Goal: Information Seeking & Learning: Compare options

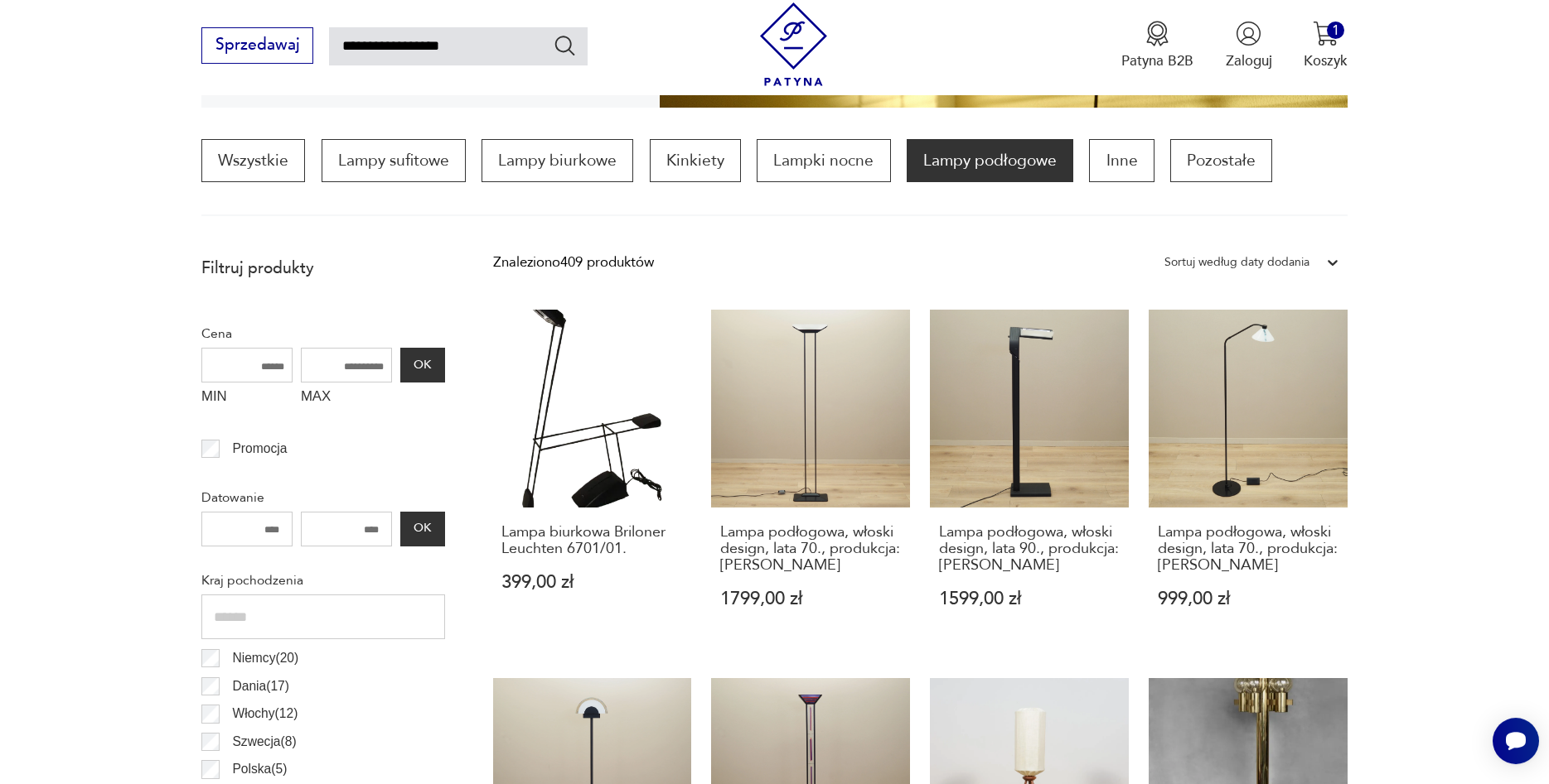
type input "**********"
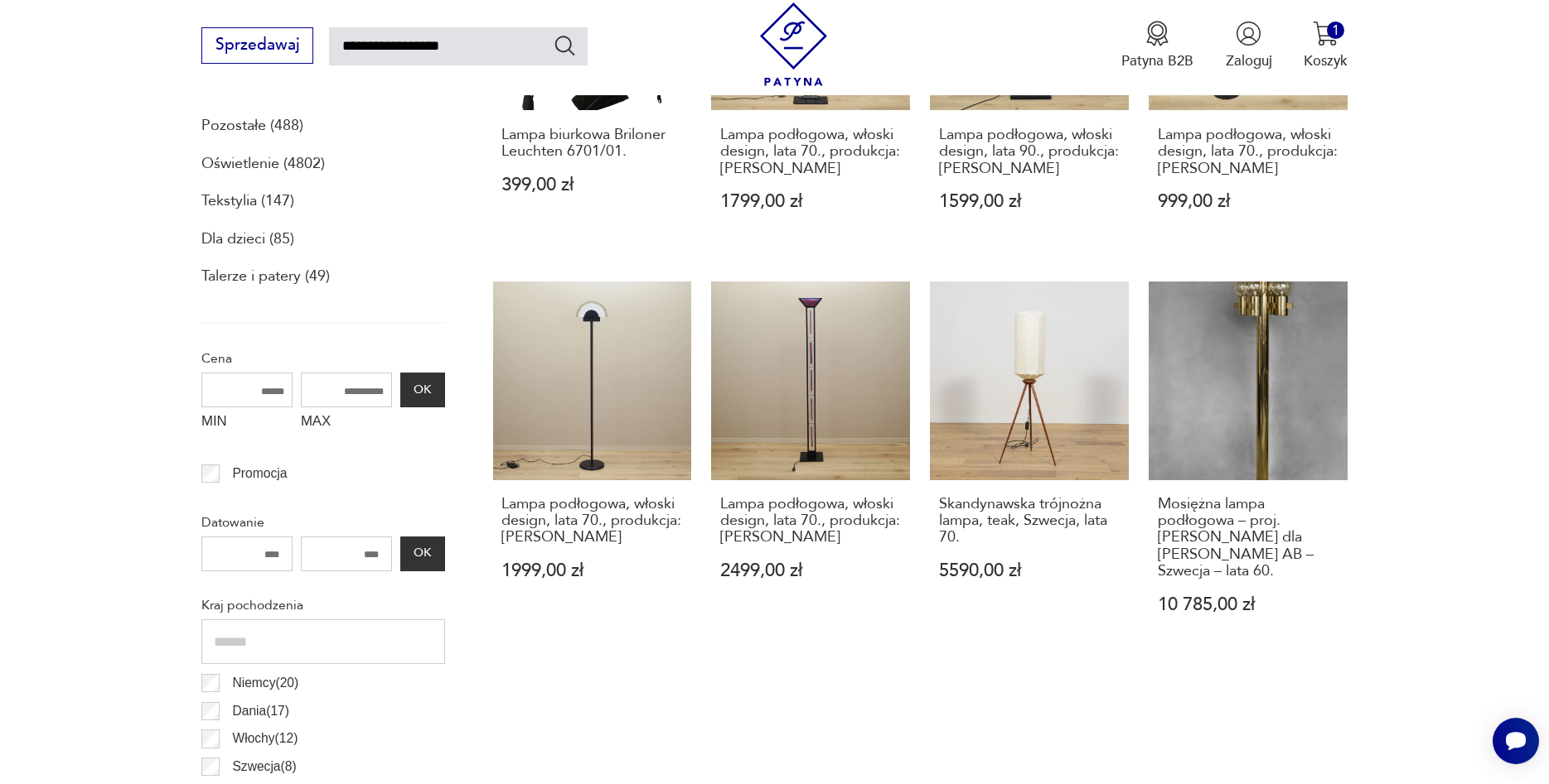
type input "**********"
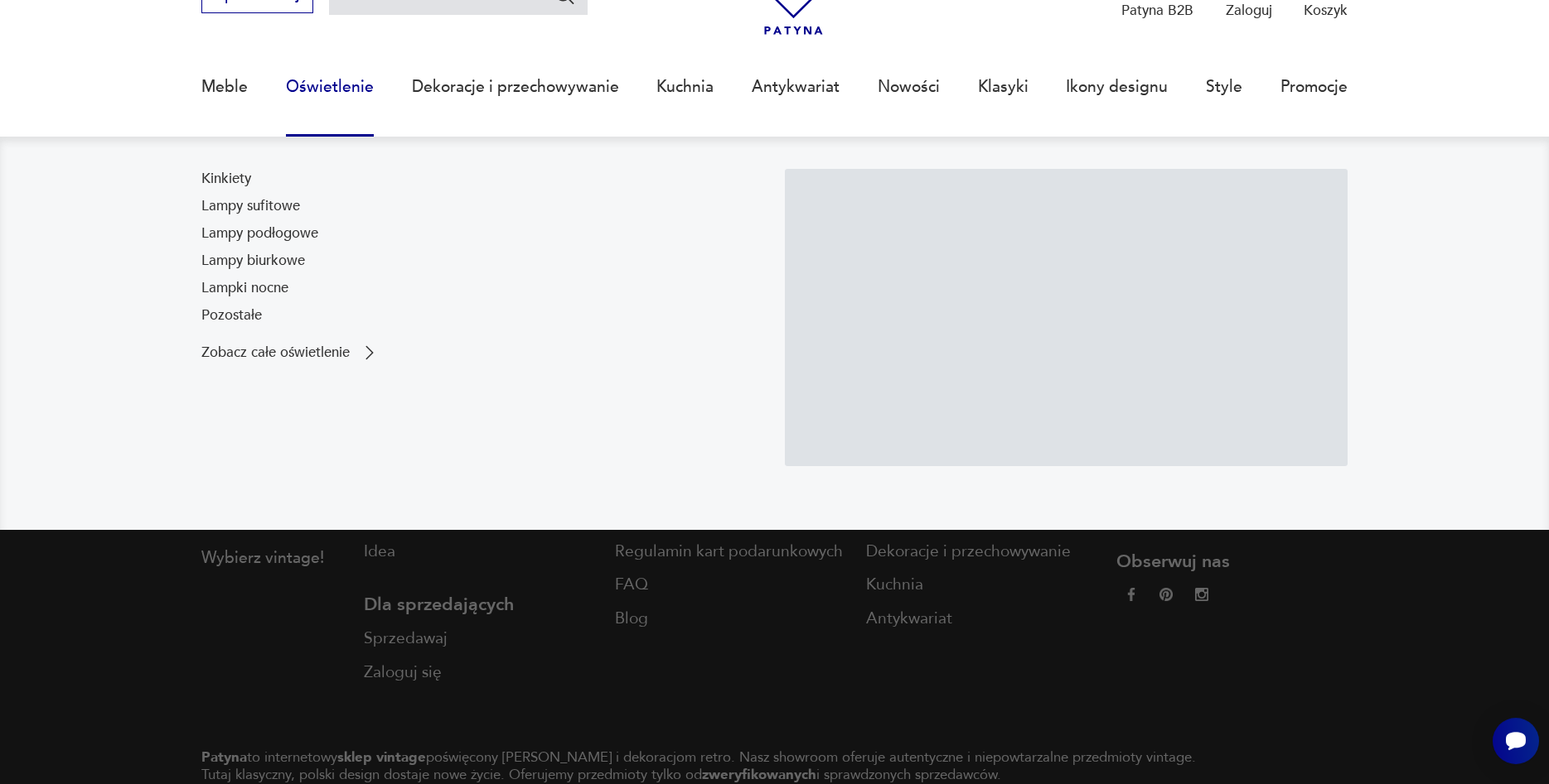
type input "**********"
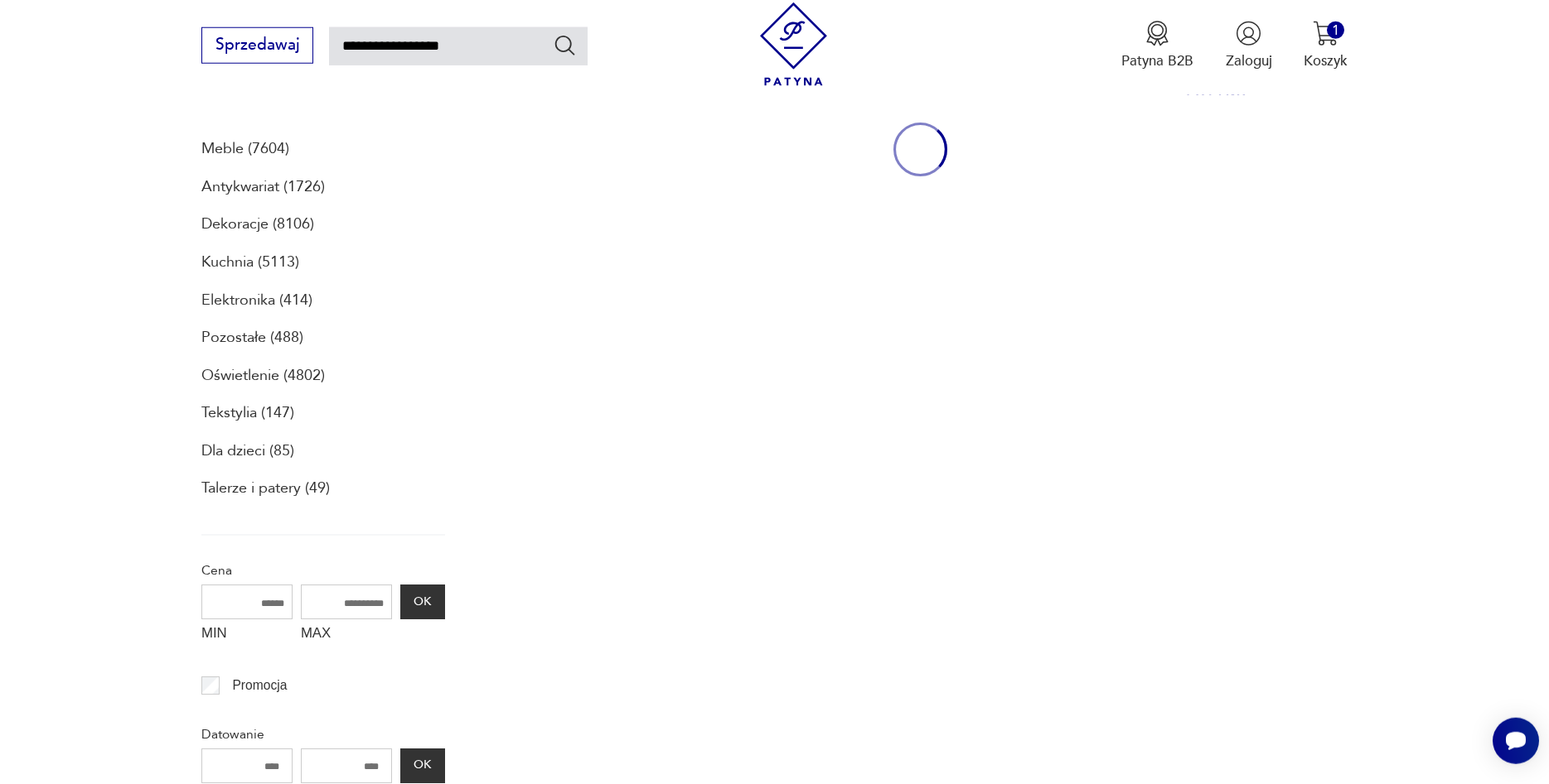
scroll to position [282, 0]
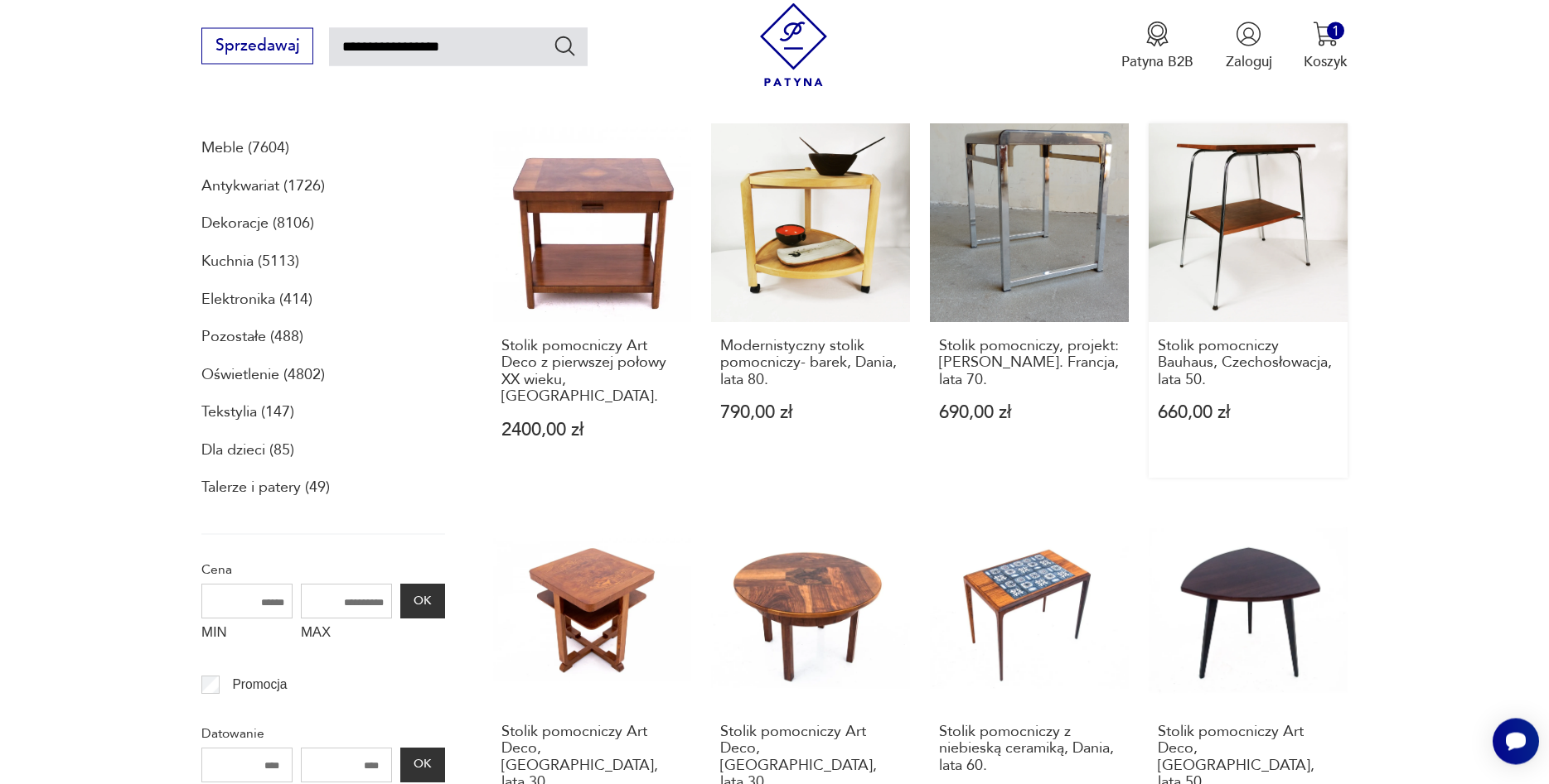
click at [1277, 227] on link "Stolik pomocniczy Bauhaus, Czechosłowacja, lata 50. 660,00 zł" at bounding box center [1248, 300] width 199 height 354
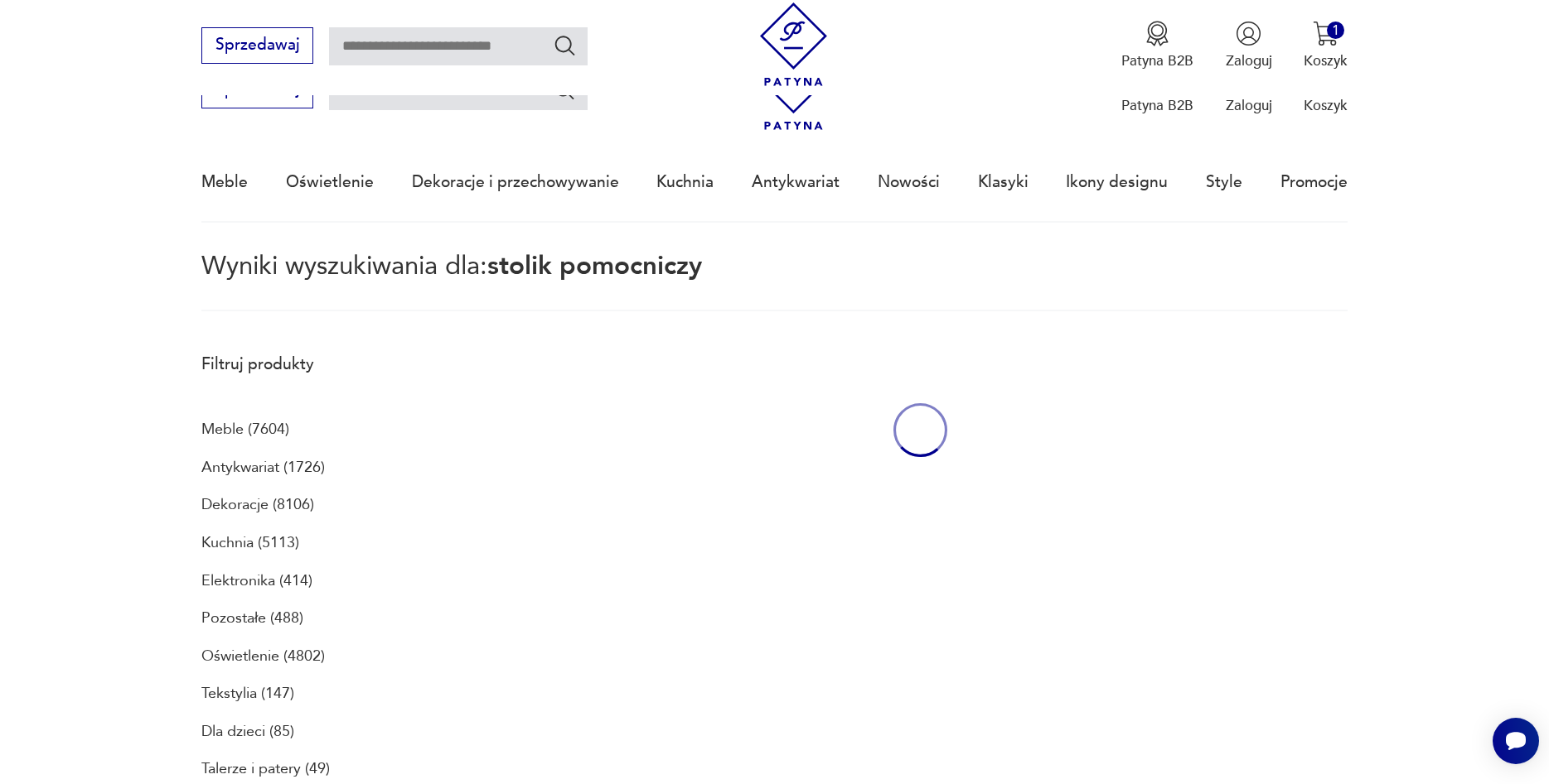
type input "**********"
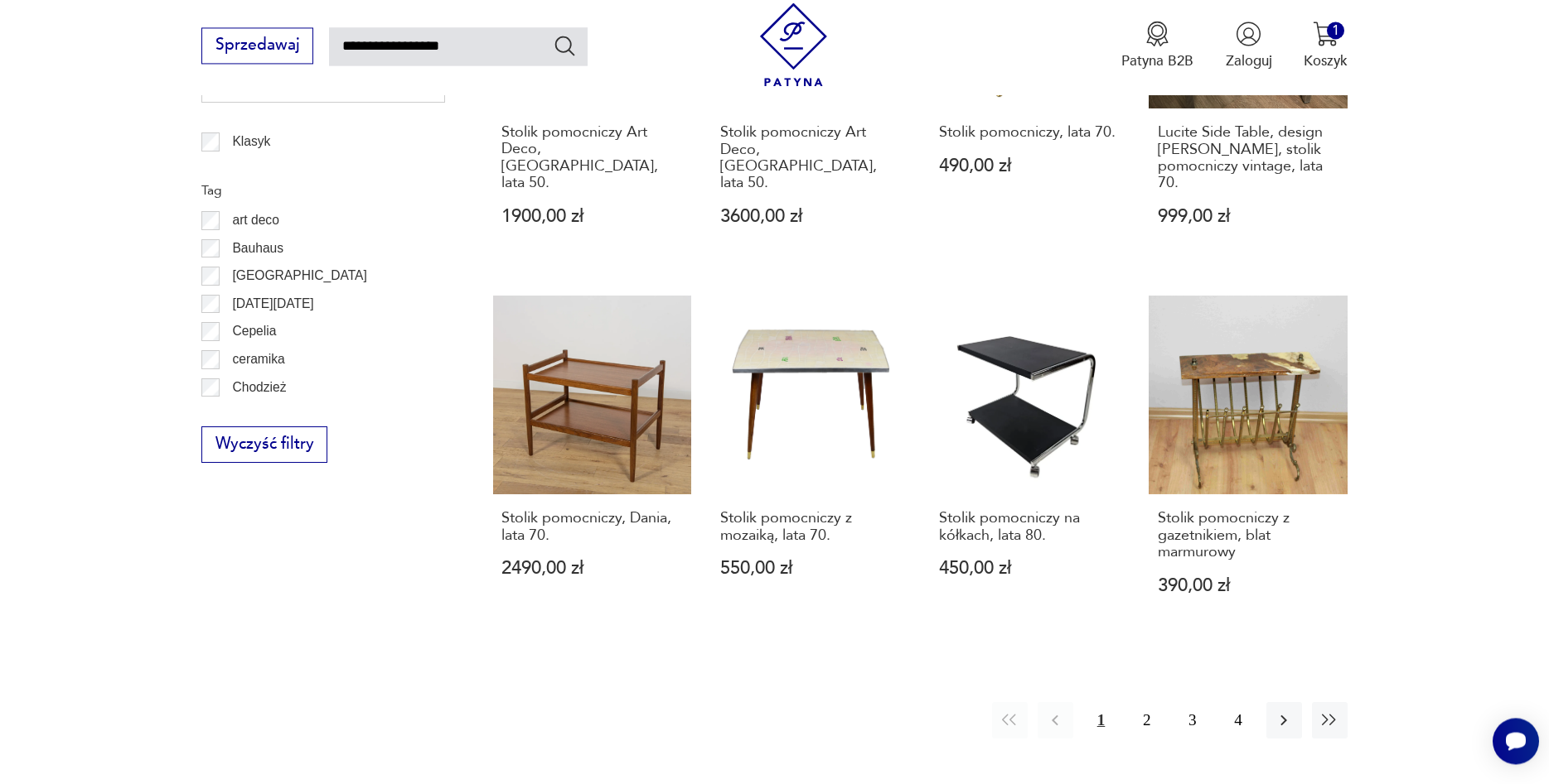
scroll to position [1273, 0]
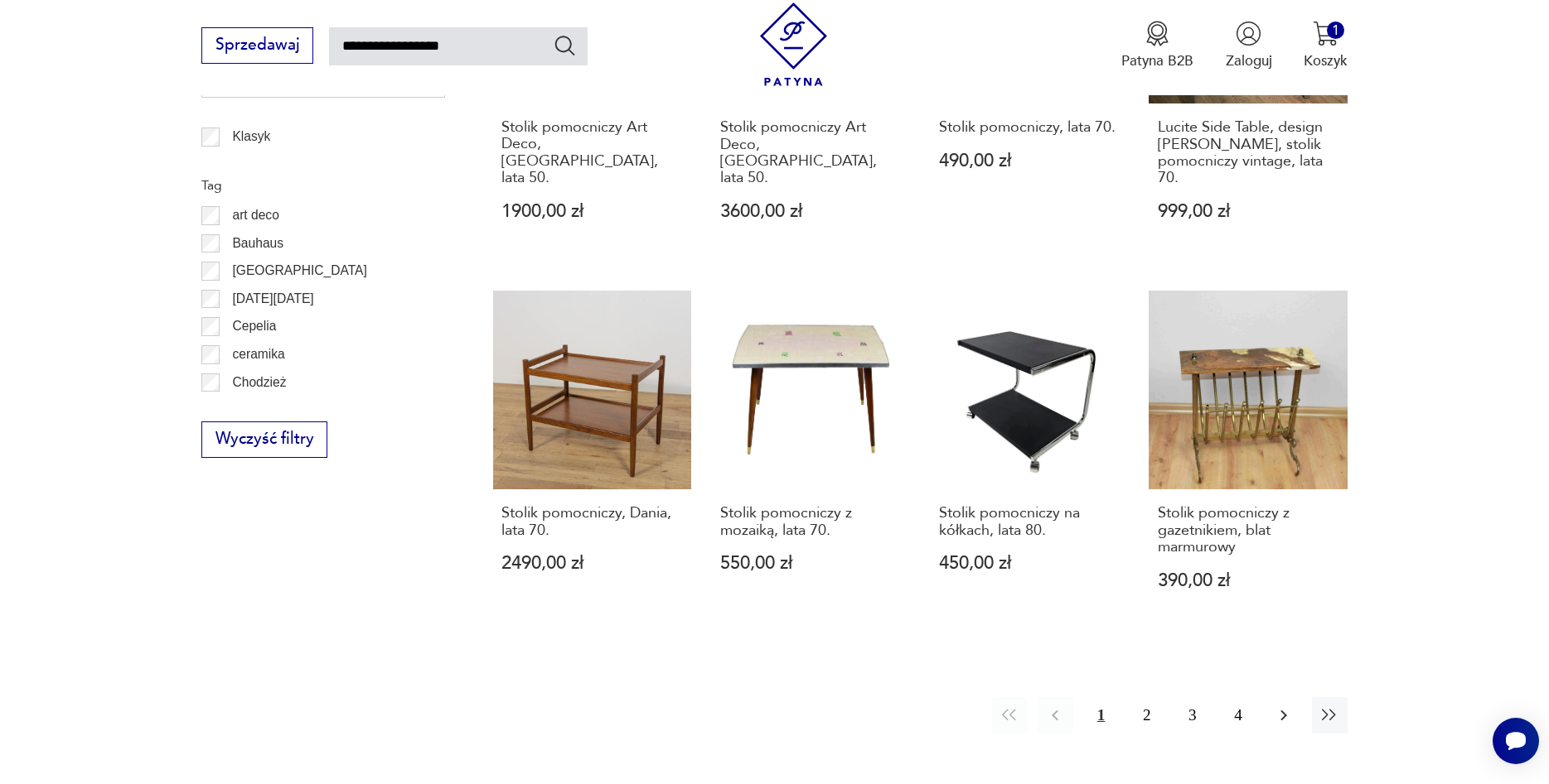
click at [1290, 706] on icon "button" at bounding box center [1284, 715] width 20 height 20
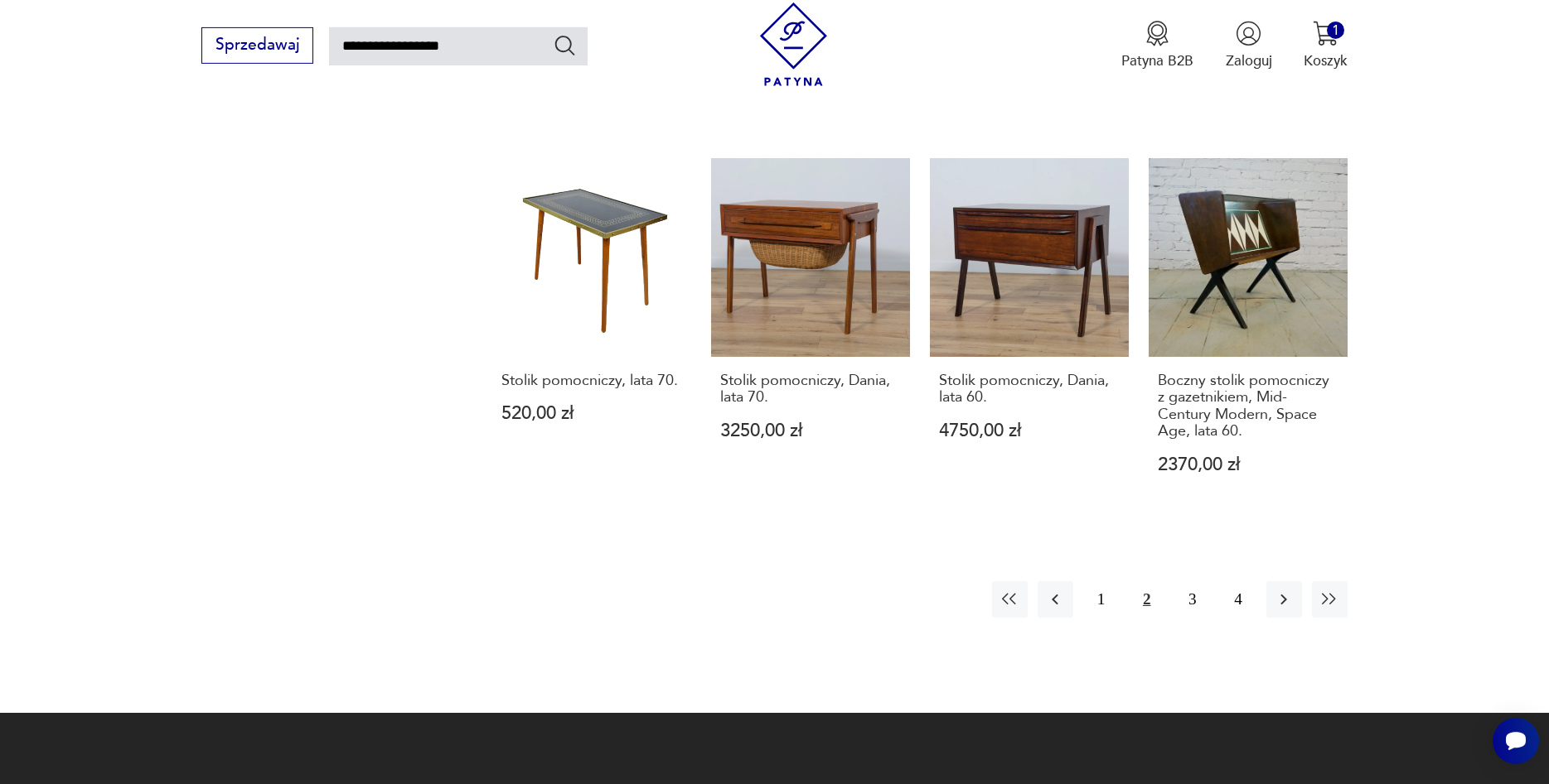
scroll to position [1447, 0]
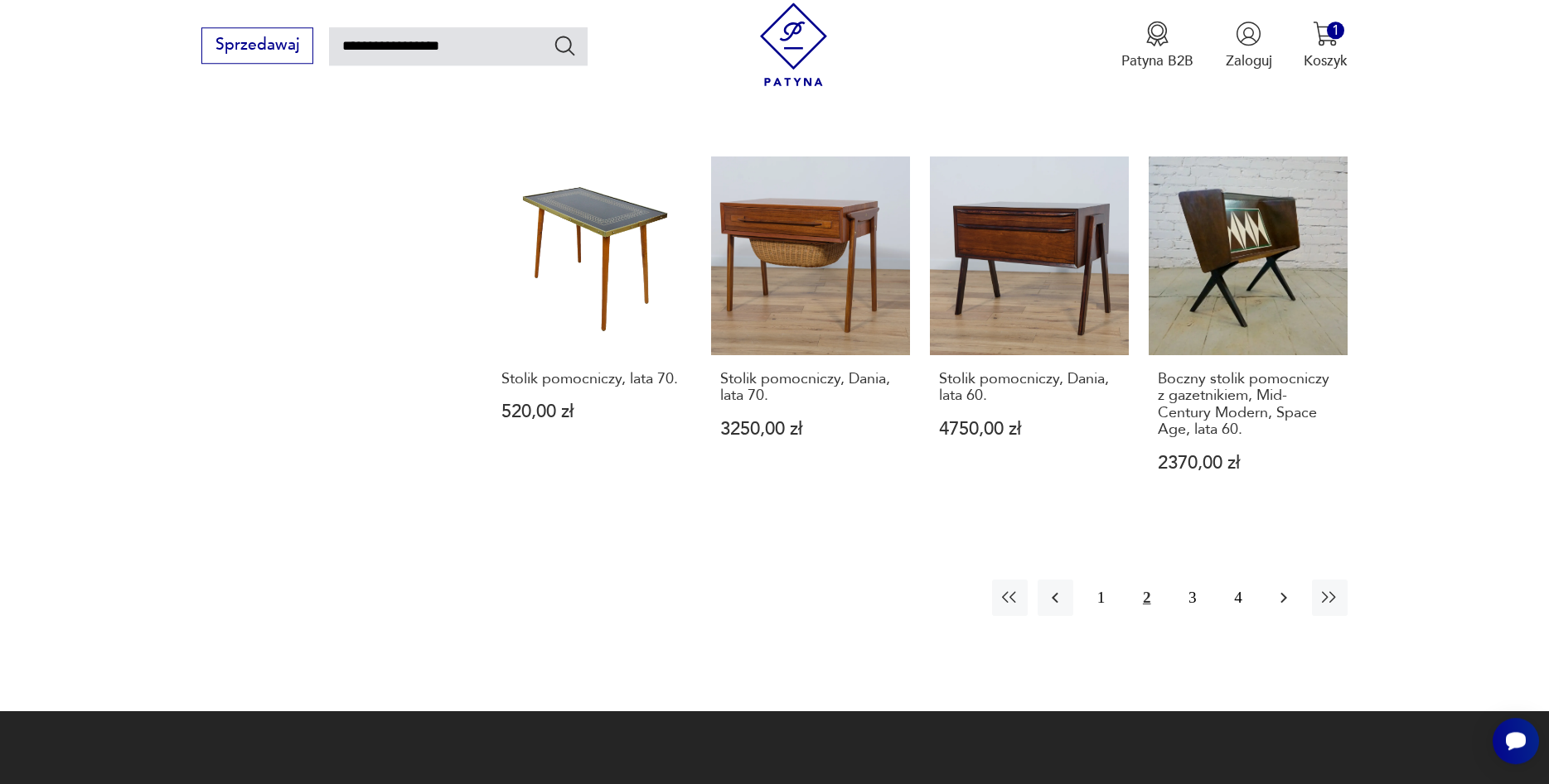
click at [1287, 588] on icon "button" at bounding box center [1284, 598] width 20 height 20
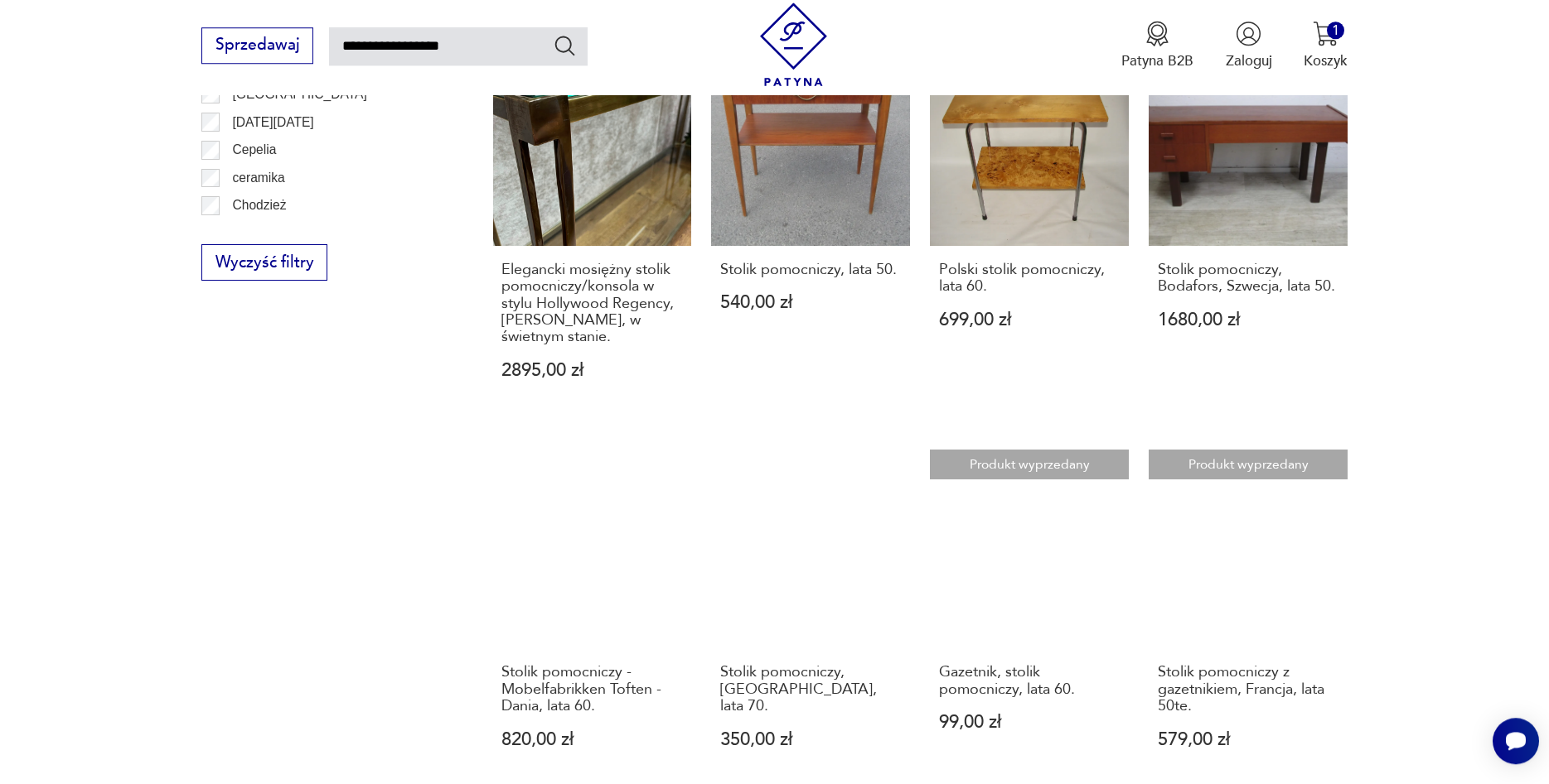
scroll to position [1447, 0]
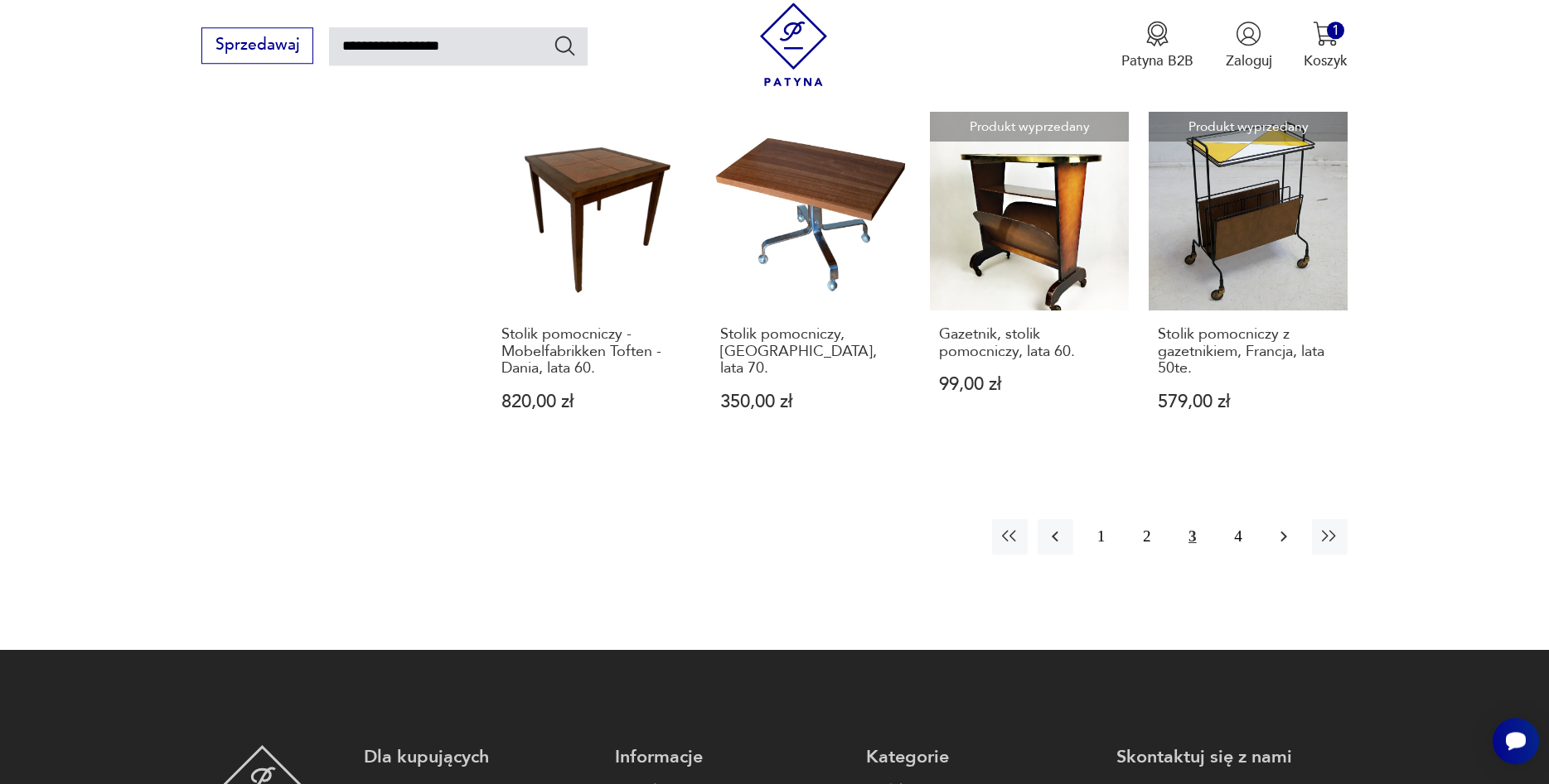
click at [1288, 531] on icon "button" at bounding box center [1284, 537] width 20 height 20
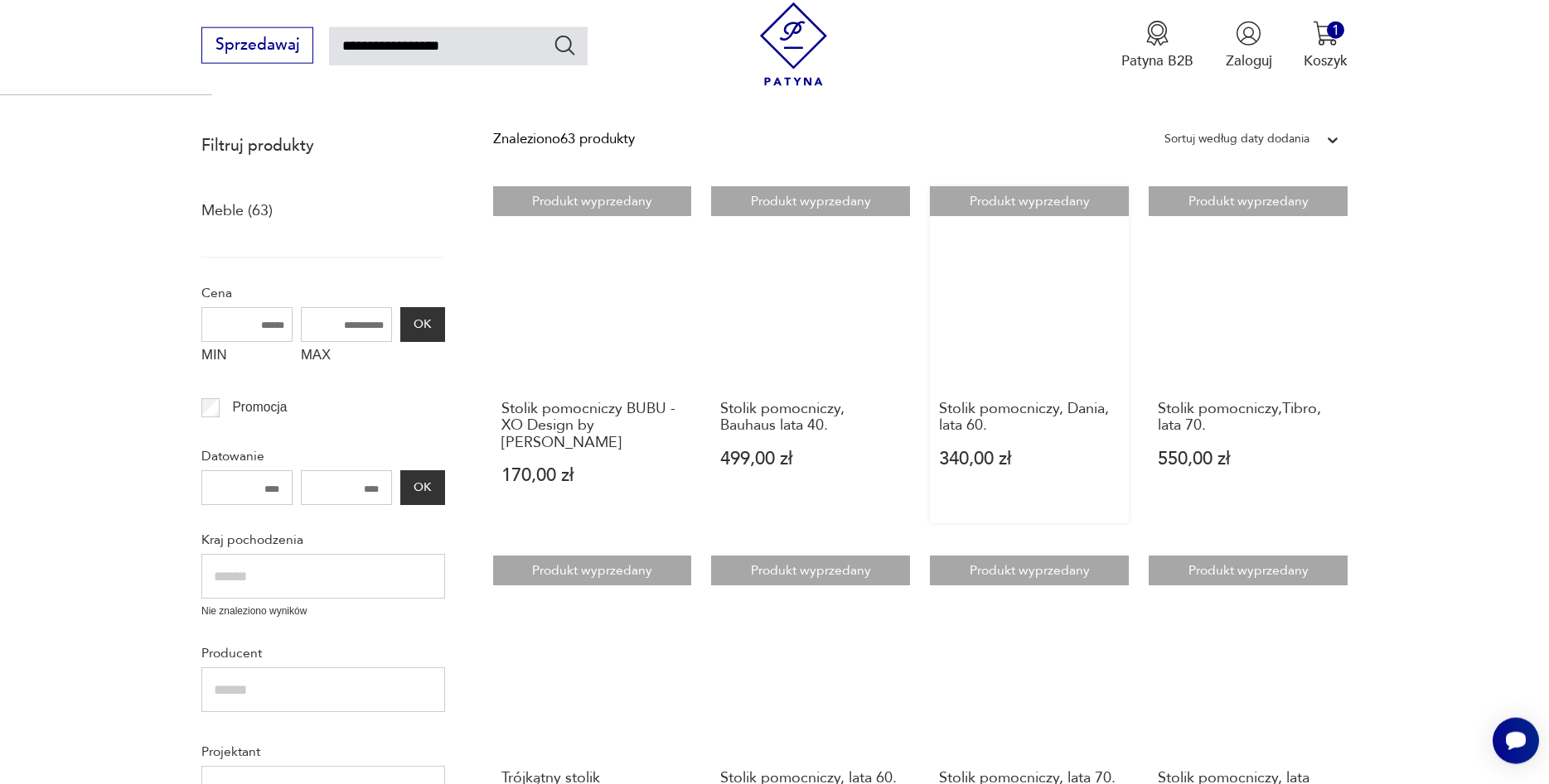
scroll to position [348, 0]
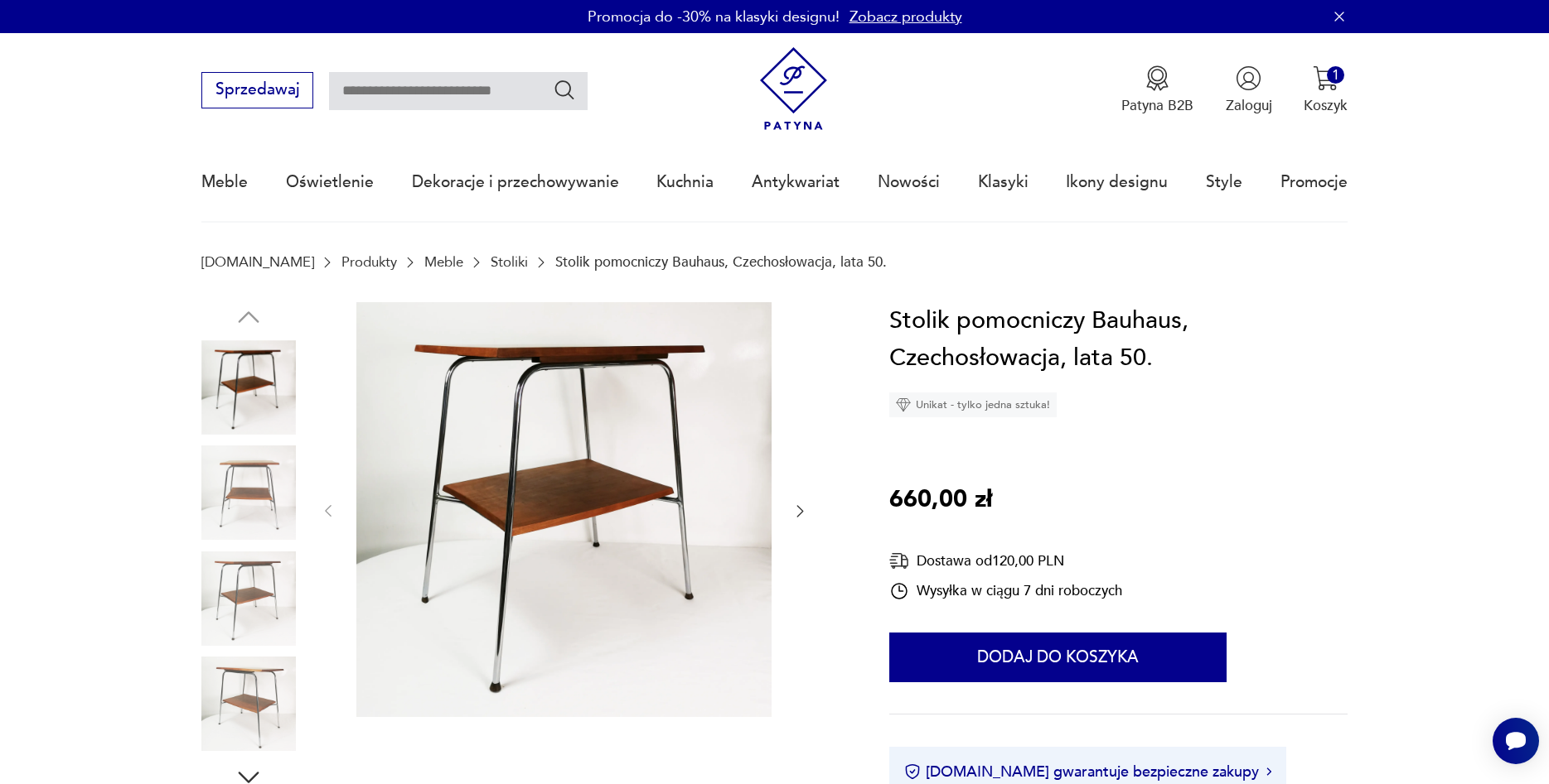
click at [805, 511] on icon "button" at bounding box center [799, 510] width 17 height 17
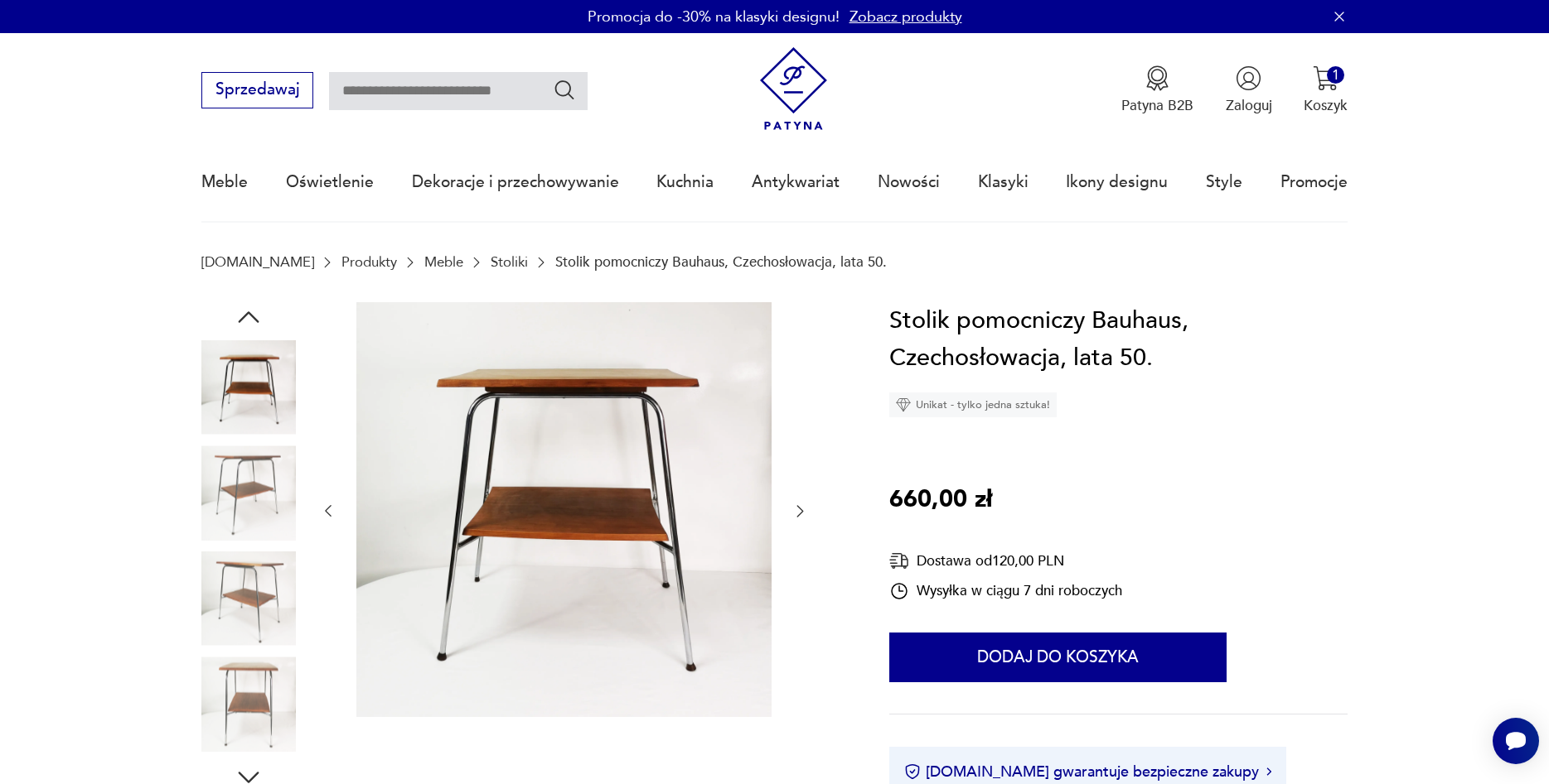
click at [805, 511] on icon "button" at bounding box center [799, 510] width 17 height 17
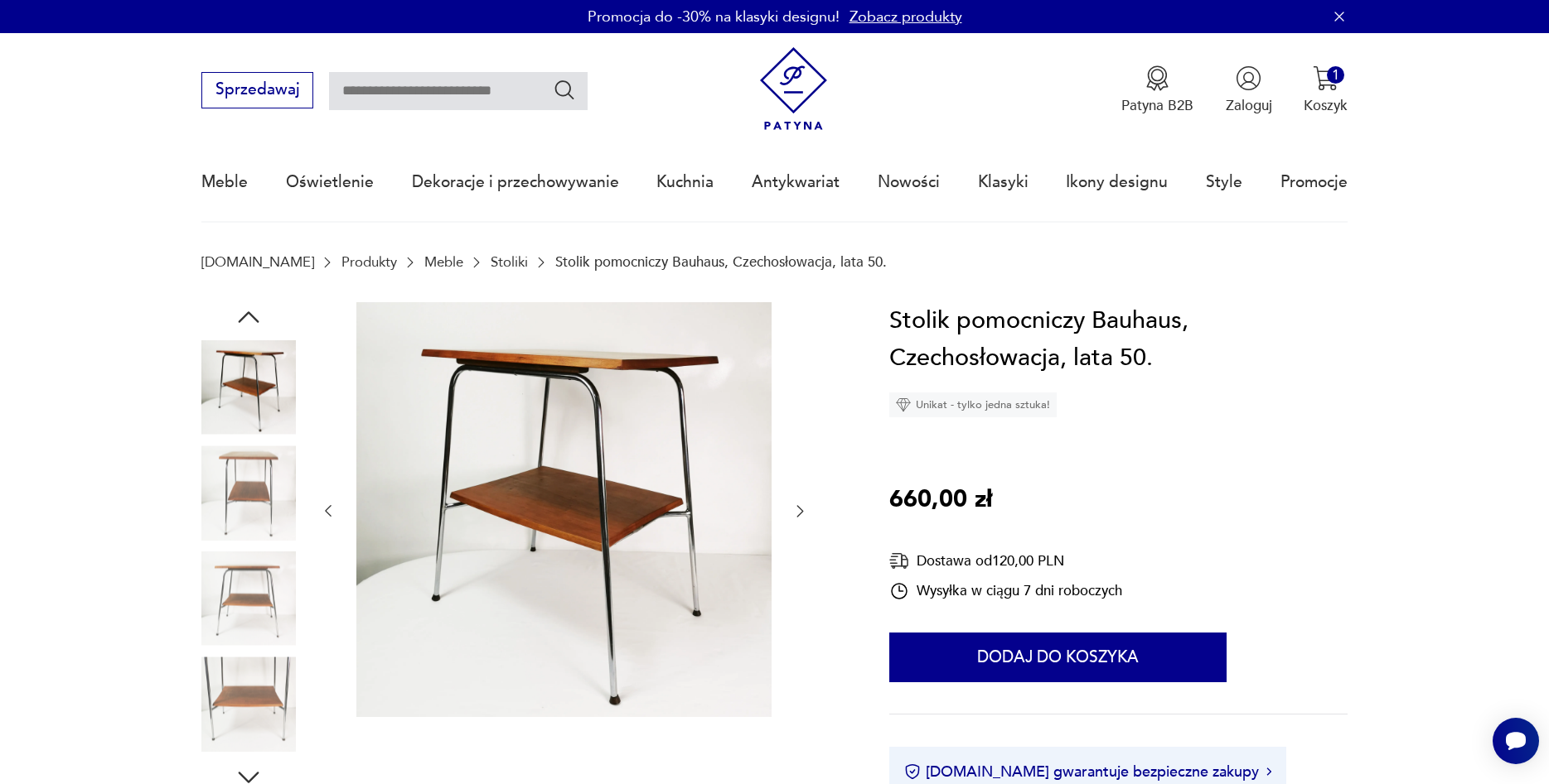
click at [805, 511] on icon "button" at bounding box center [799, 510] width 17 height 17
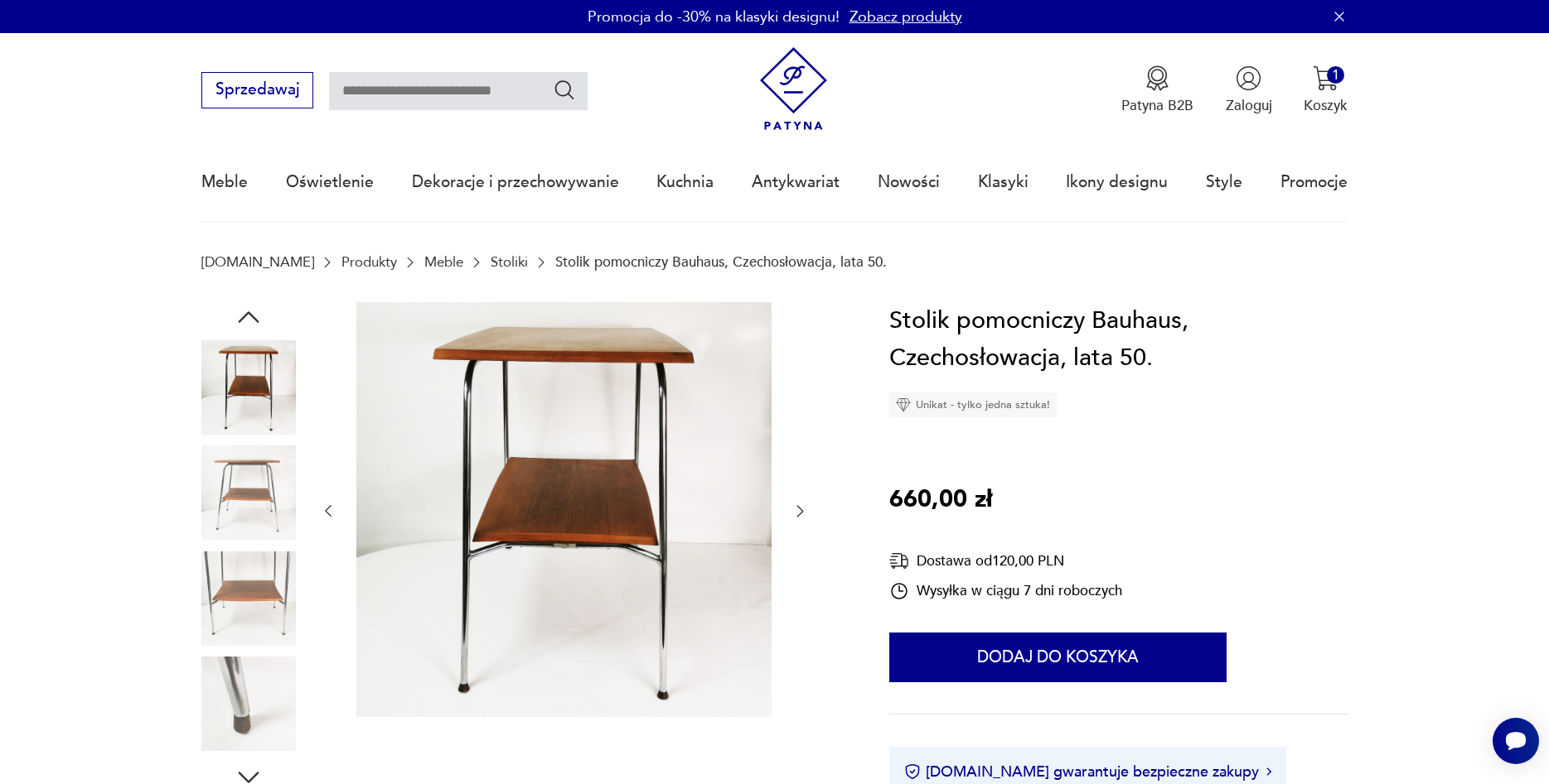
click at [805, 511] on icon "button" at bounding box center [799, 510] width 17 height 17
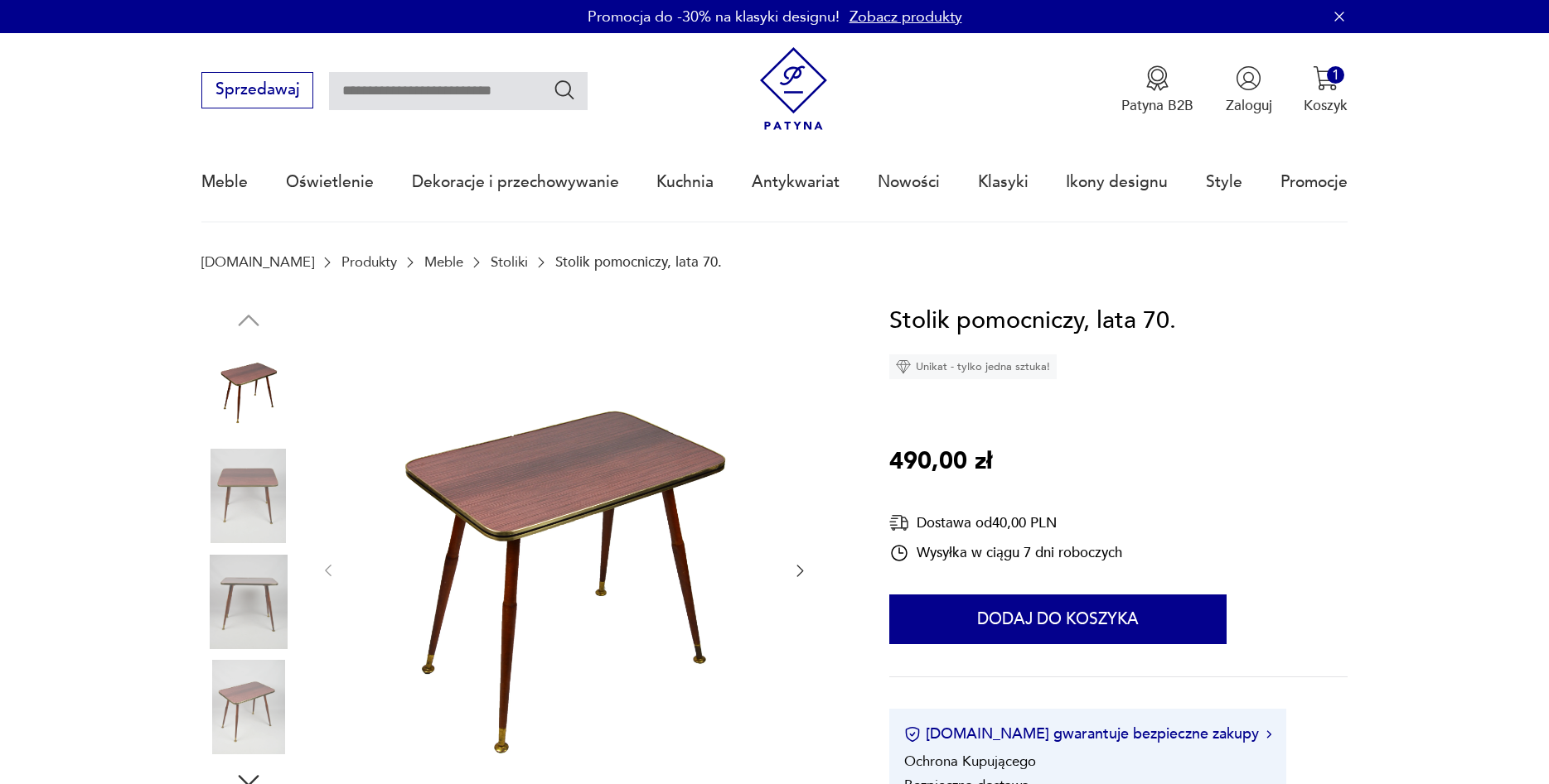
click at [800, 576] on icon "button" at bounding box center [799, 570] width 17 height 17
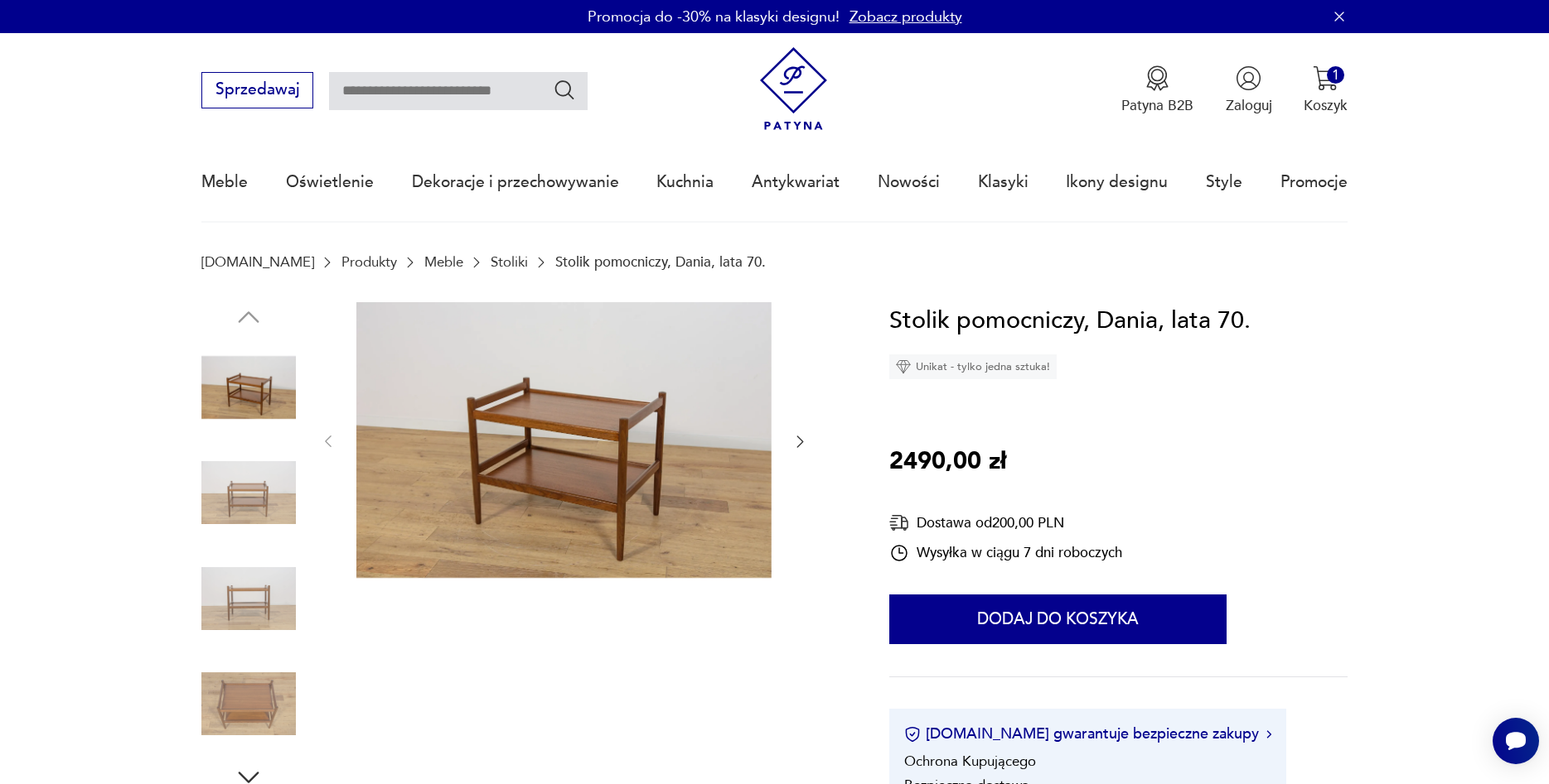
click at [800, 441] on icon "button" at bounding box center [800, 443] width 7 height 12
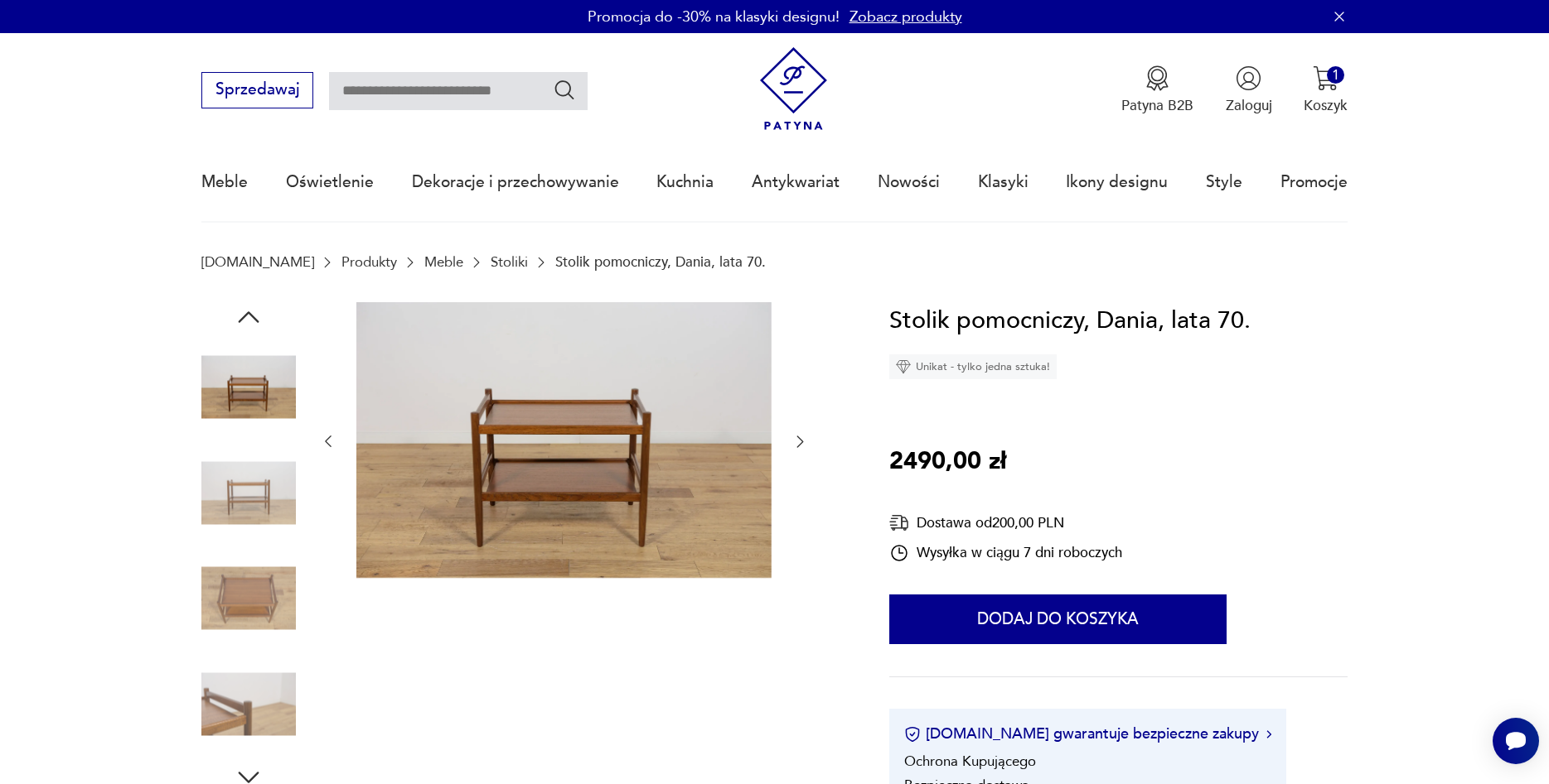
click at [799, 441] on icon "button" at bounding box center [799, 442] width 17 height 17
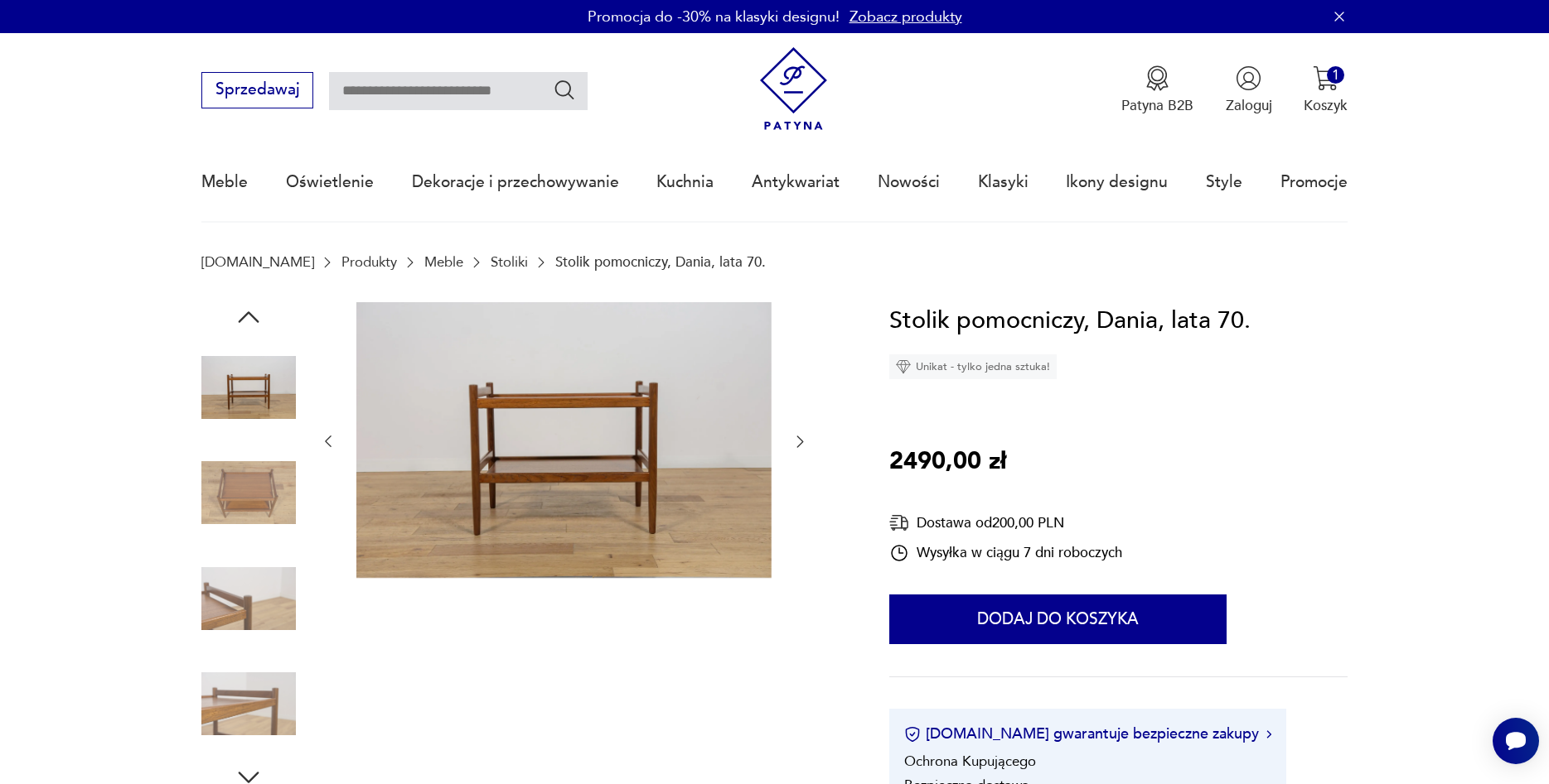
click at [799, 441] on icon "button" at bounding box center [799, 442] width 17 height 17
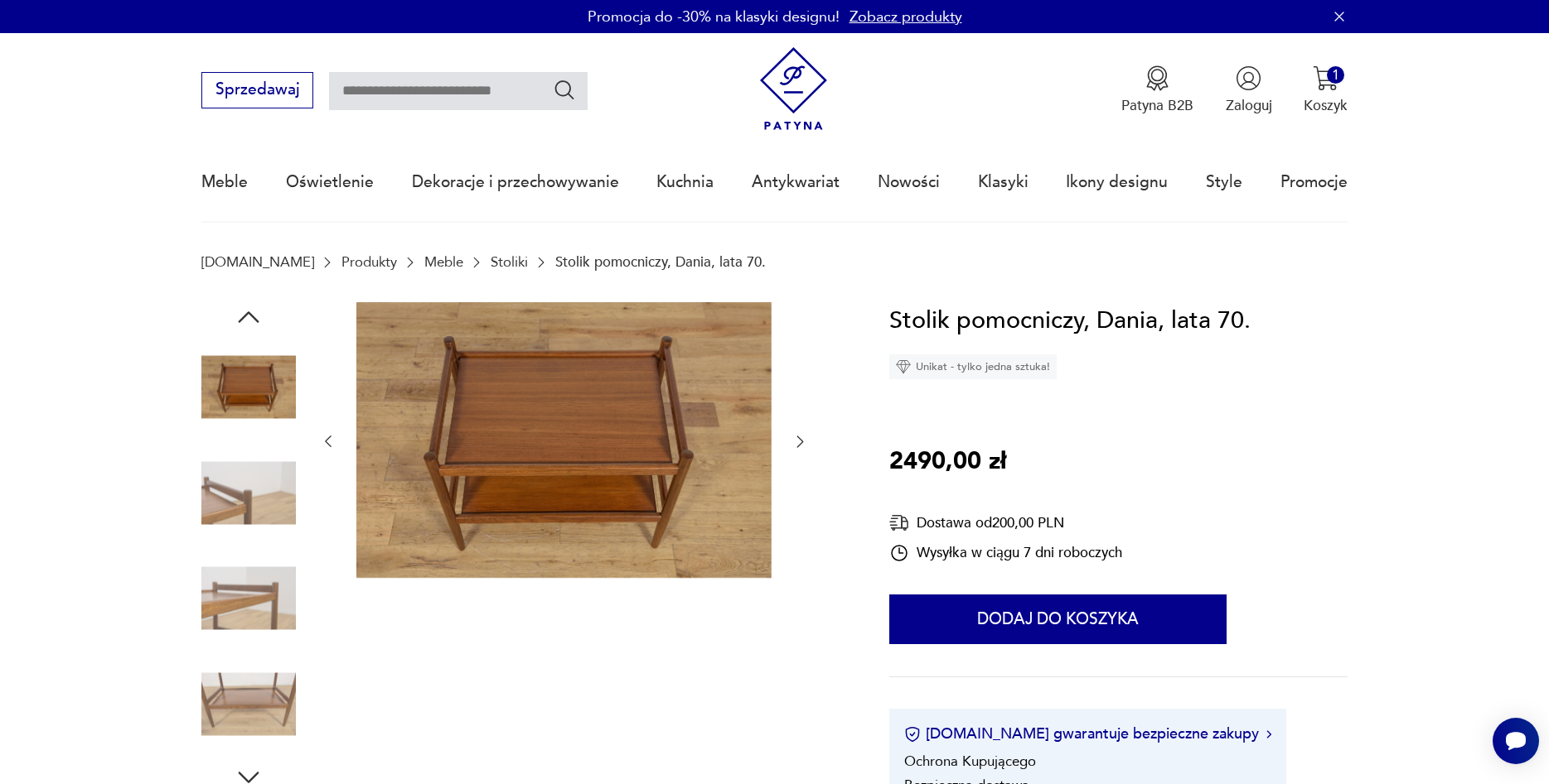
click at [799, 441] on icon "button" at bounding box center [799, 442] width 17 height 17
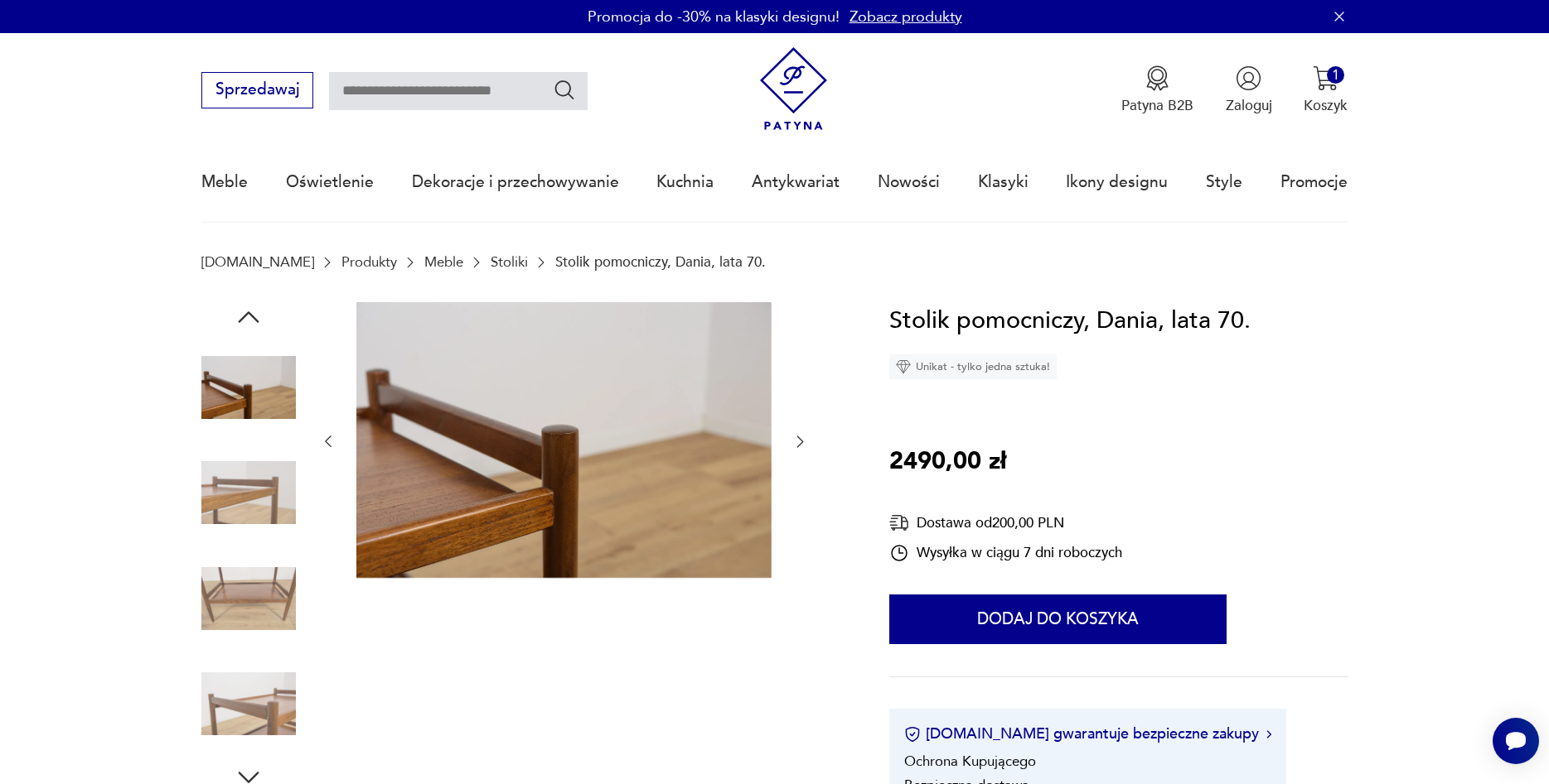
click at [799, 441] on icon "button" at bounding box center [799, 442] width 17 height 17
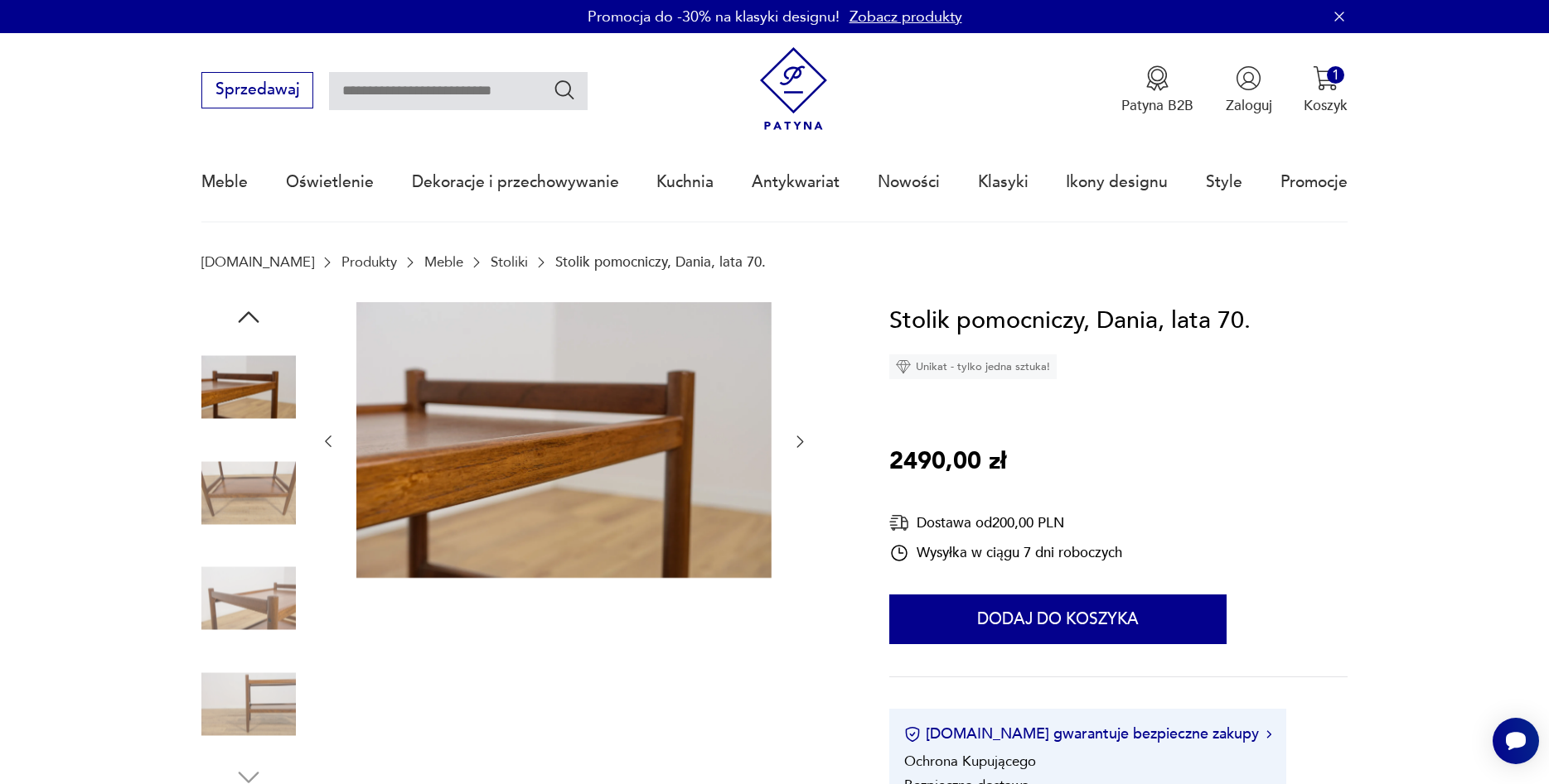
click at [799, 441] on icon "button" at bounding box center [799, 442] width 17 height 17
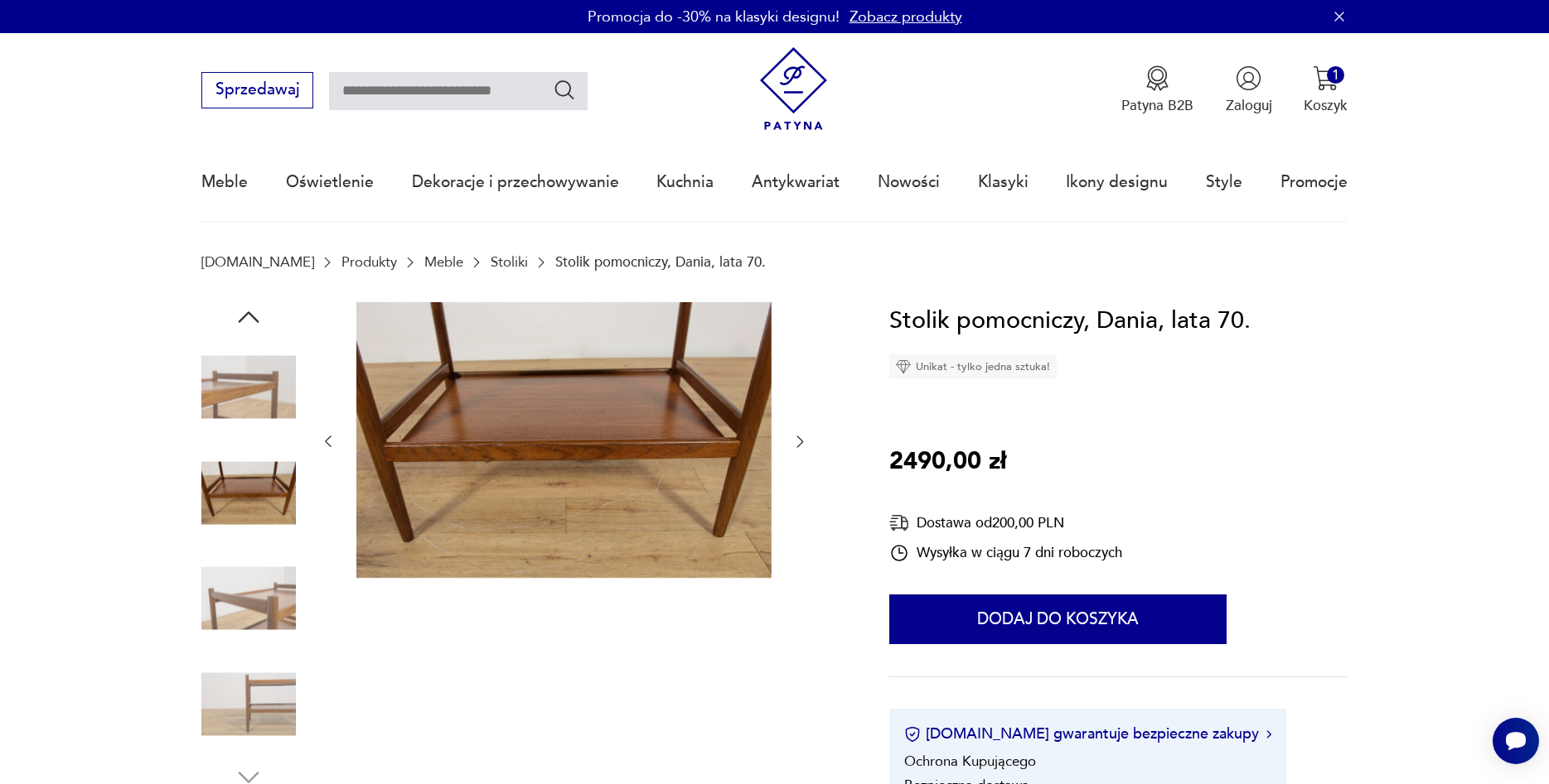
click at [799, 442] on icon "button" at bounding box center [799, 442] width 17 height 17
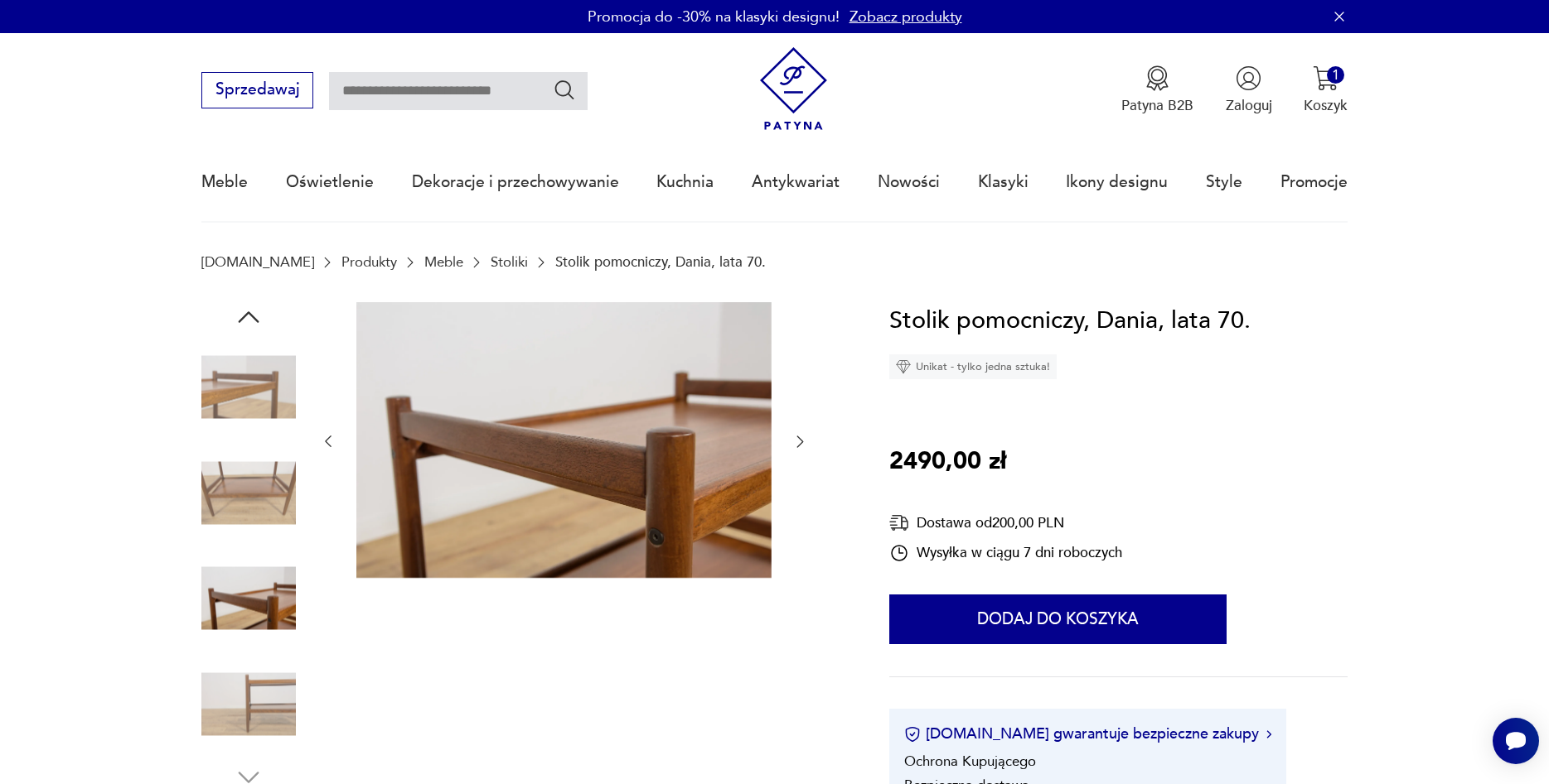
click at [799, 442] on icon "button" at bounding box center [799, 442] width 17 height 17
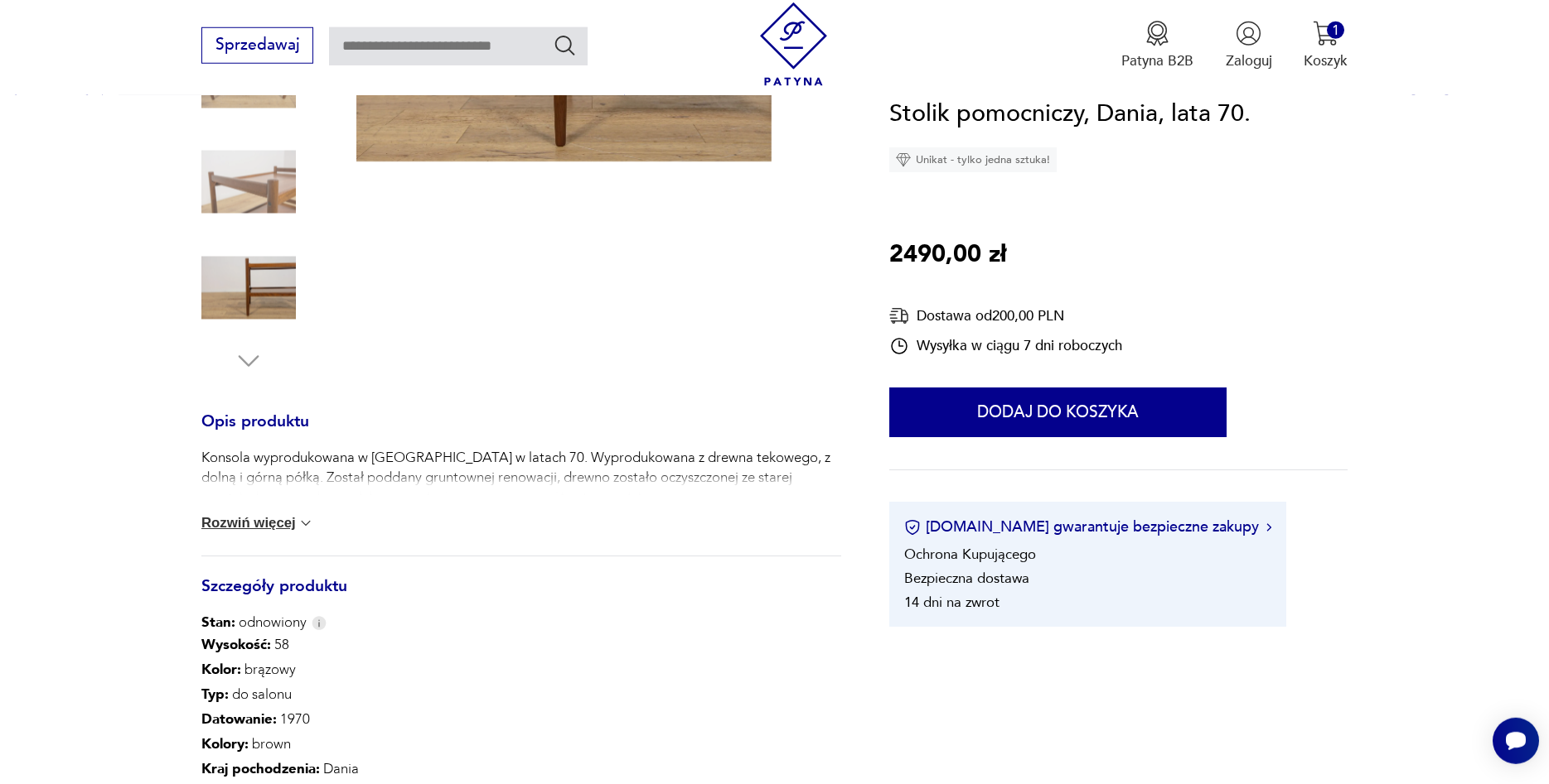
scroll to position [507, 0]
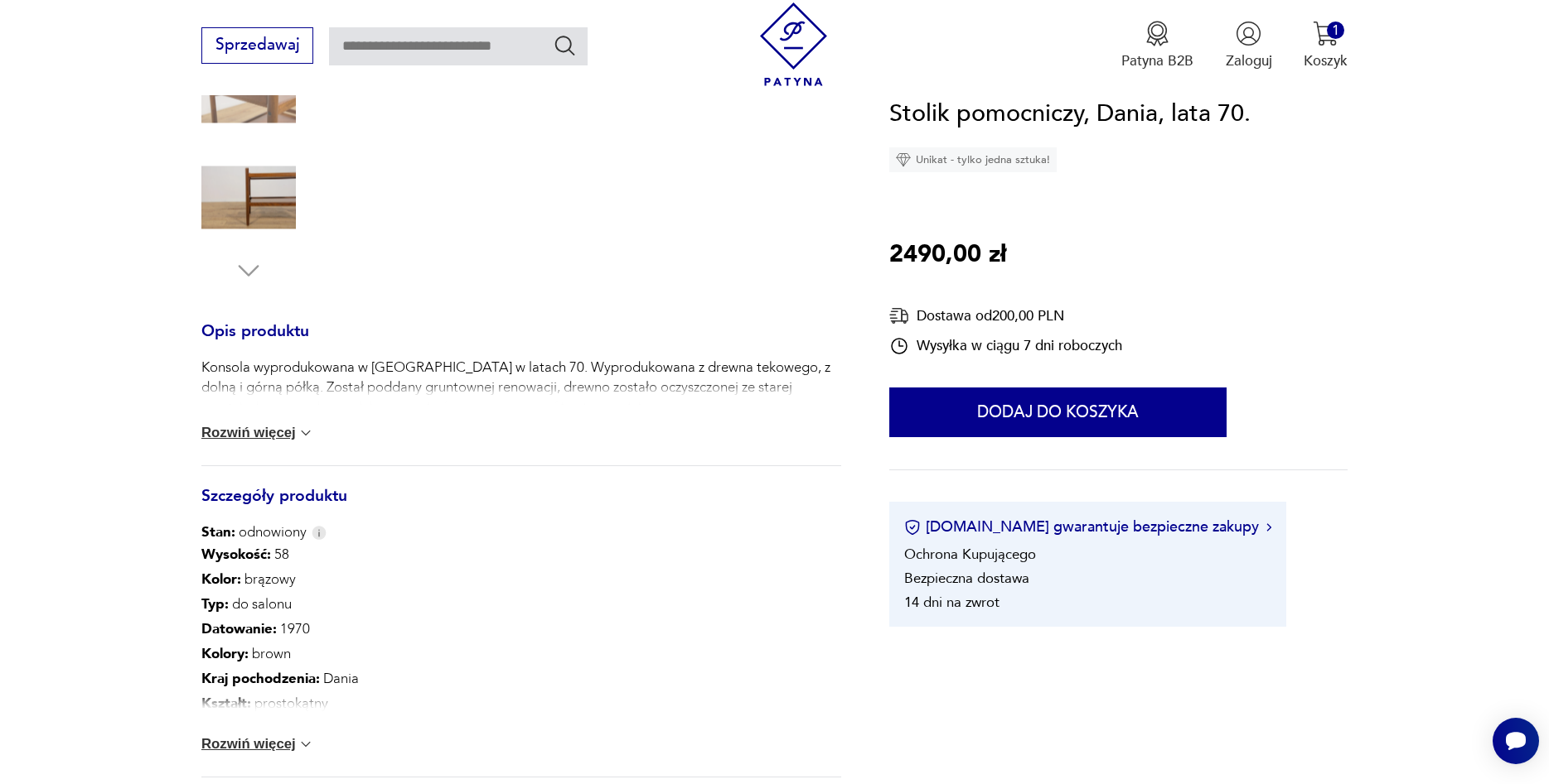
click at [307, 437] on img at bounding box center [305, 433] width 17 height 17
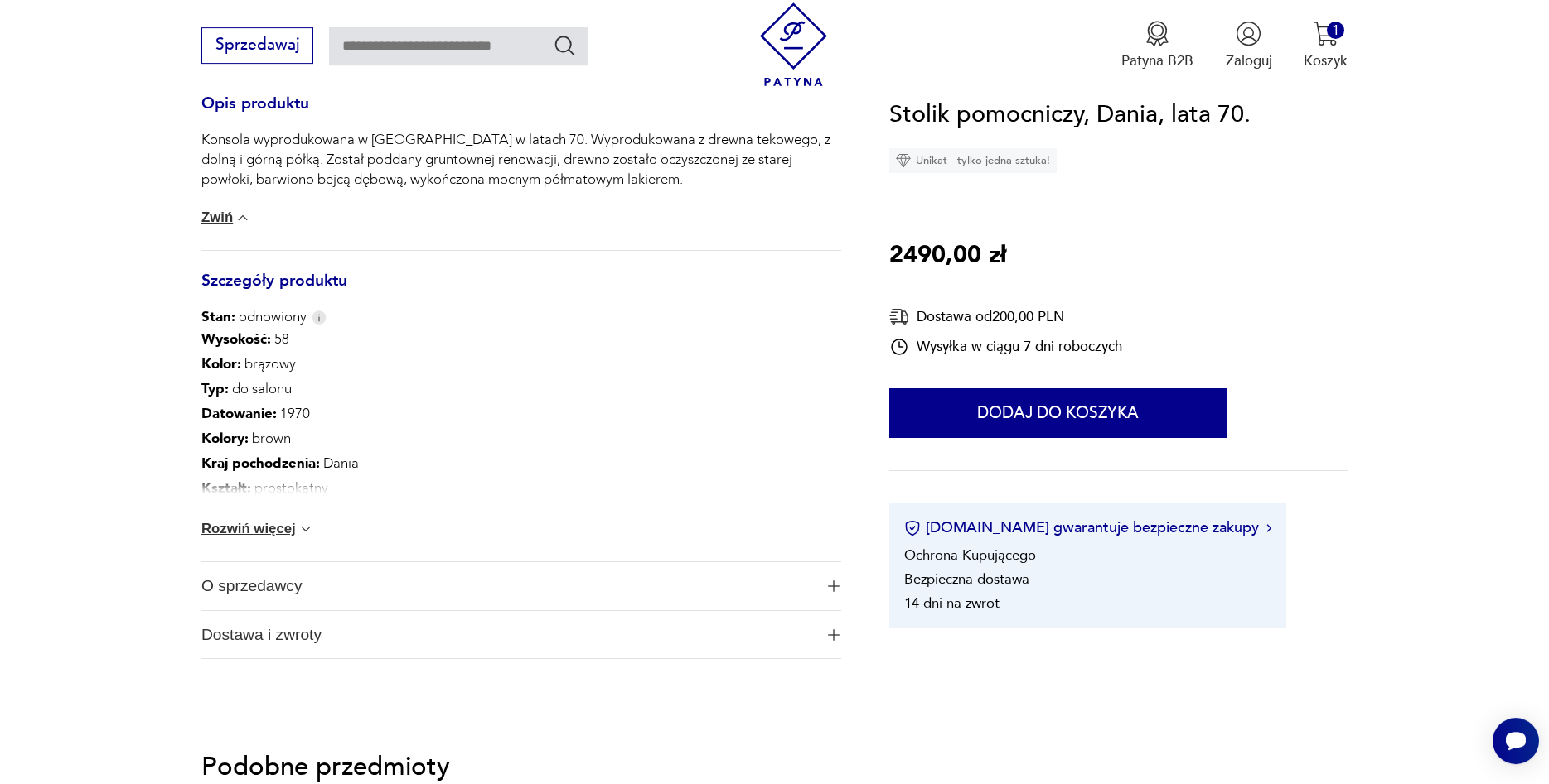
scroll to position [760, 0]
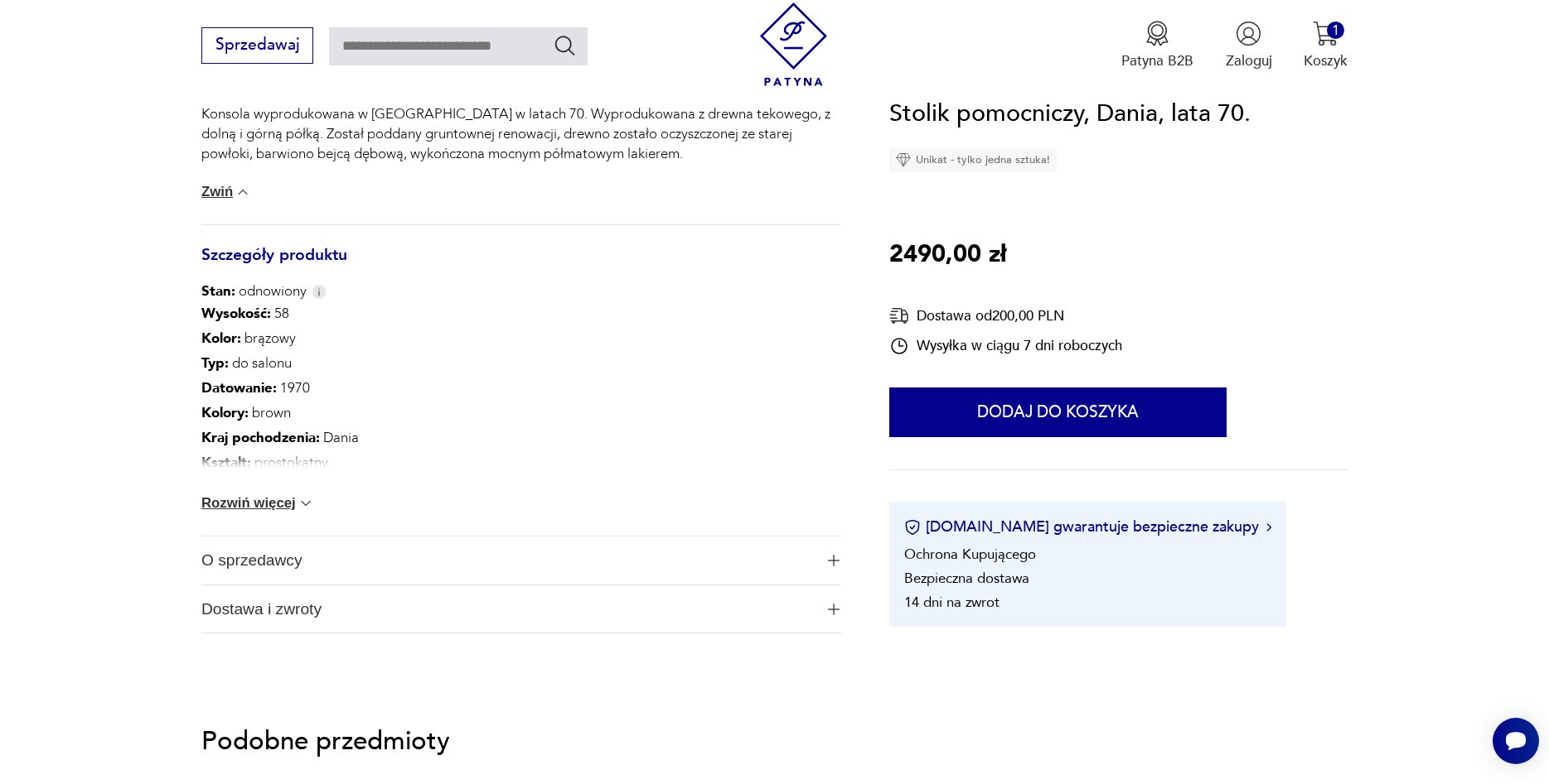
click at [311, 503] on img at bounding box center [305, 503] width 17 height 17
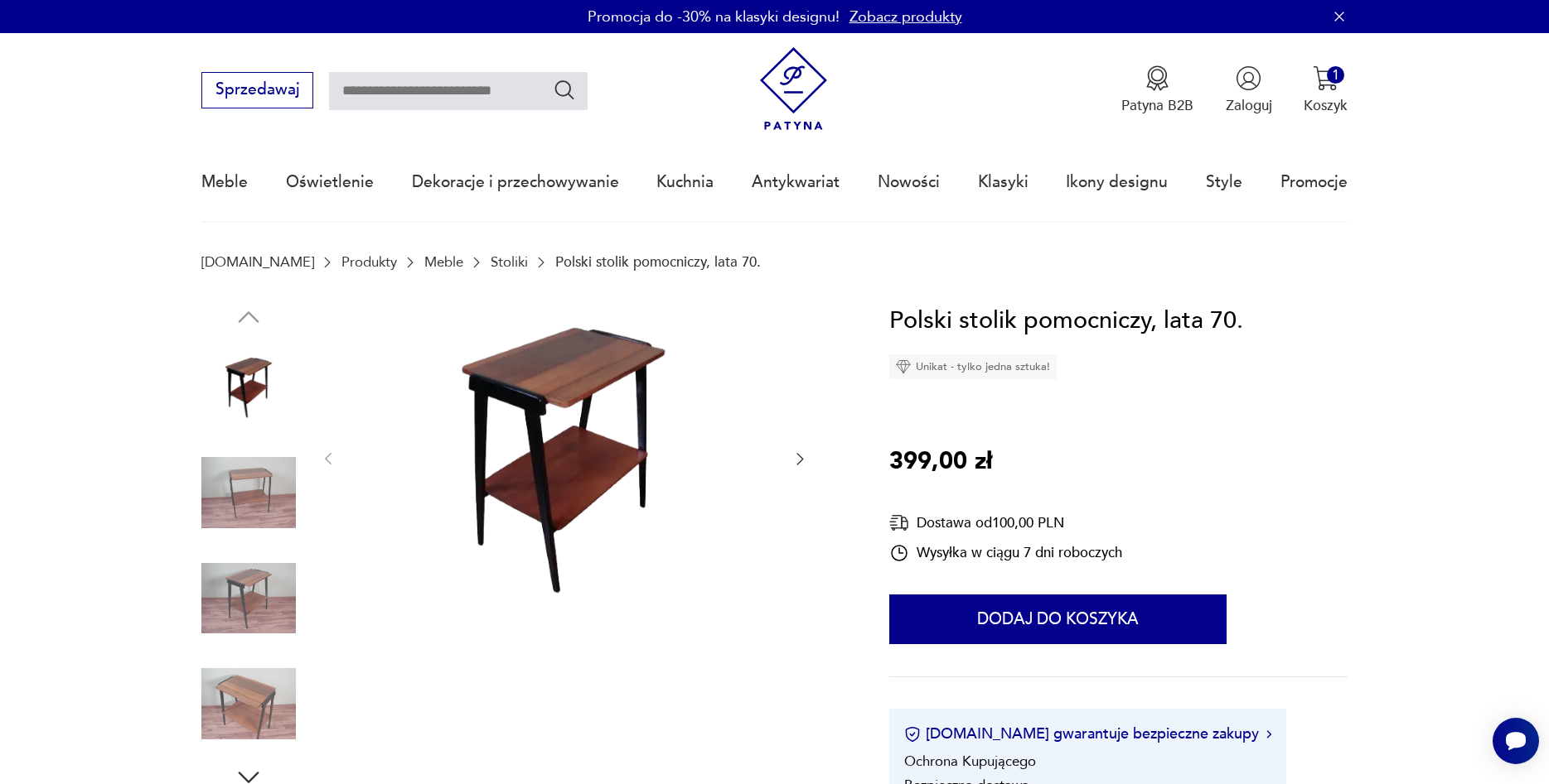
click at [800, 460] on icon "button" at bounding box center [799, 458] width 17 height 17
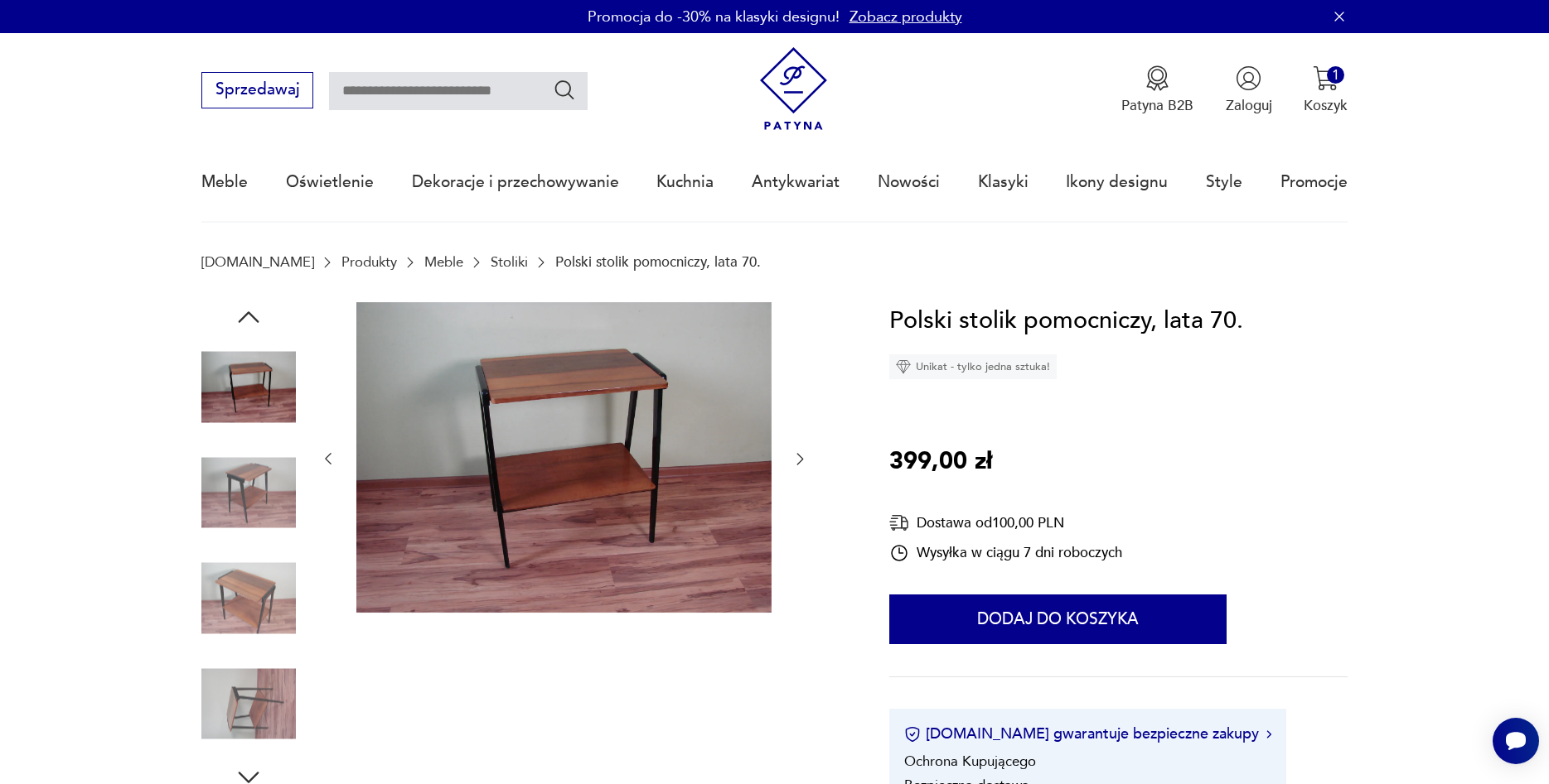
click at [800, 460] on icon "button" at bounding box center [799, 458] width 17 height 17
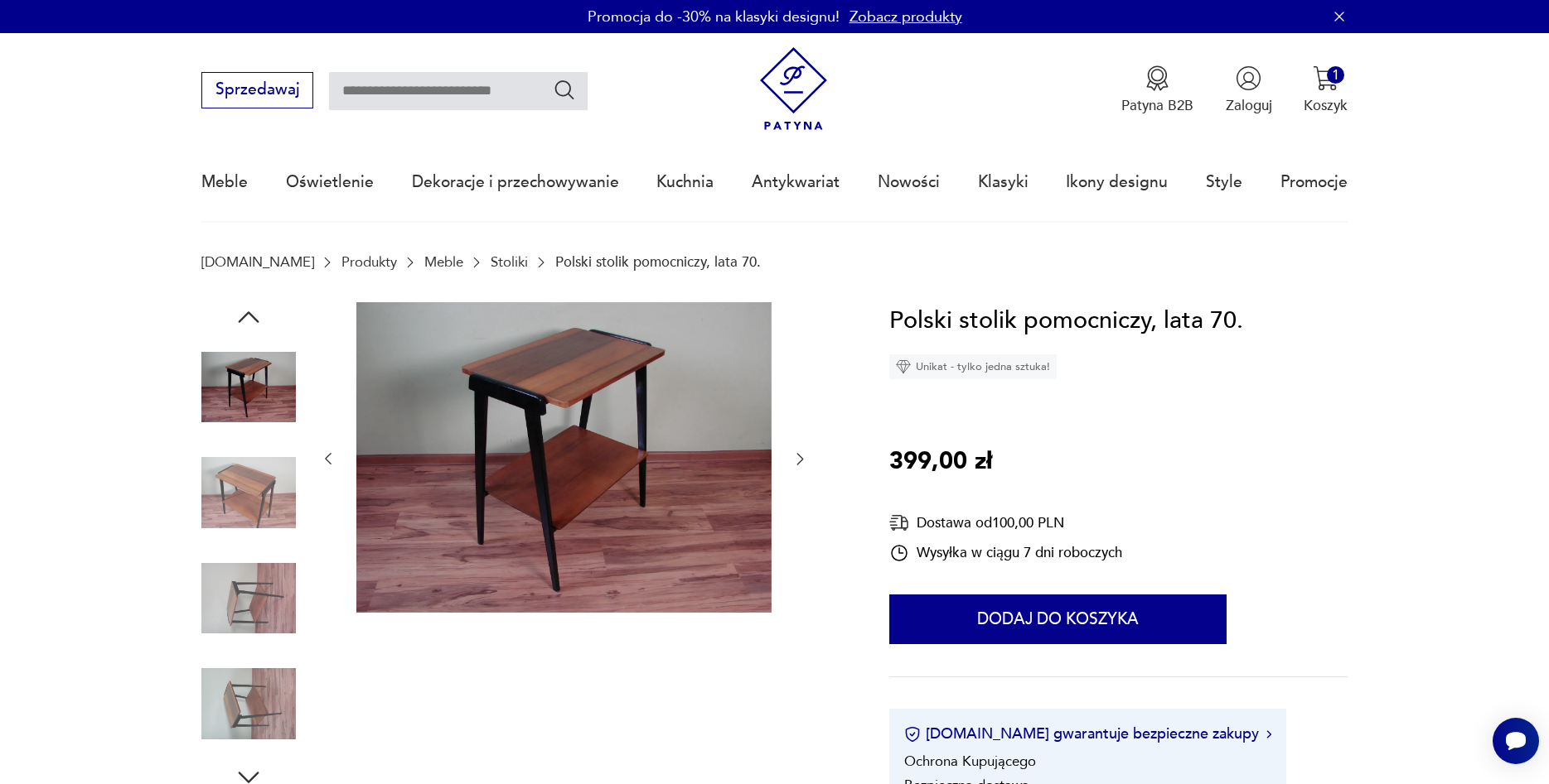
click at [800, 460] on icon "button" at bounding box center [799, 458] width 17 height 17
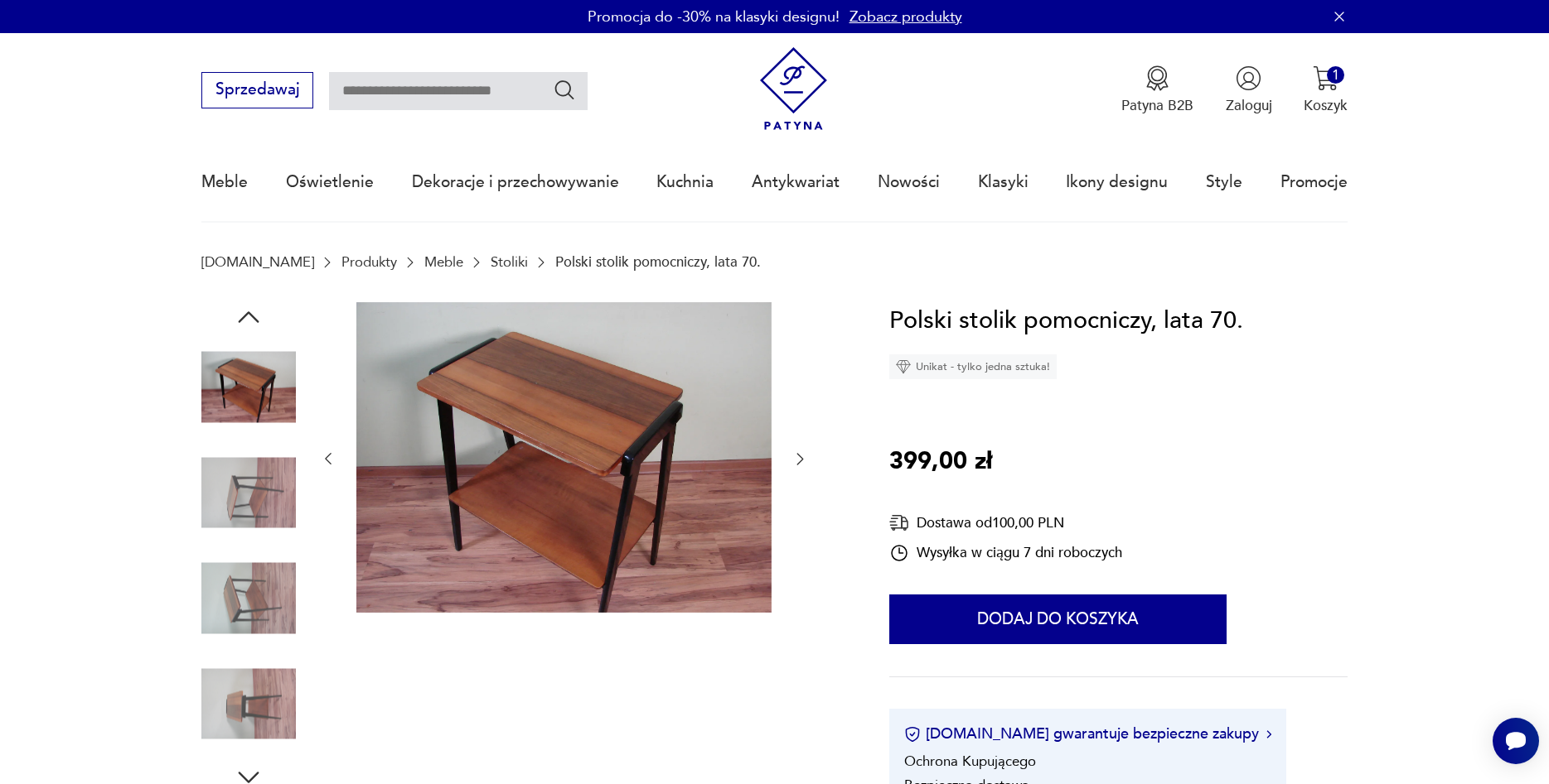
click at [800, 460] on icon "button" at bounding box center [799, 458] width 17 height 17
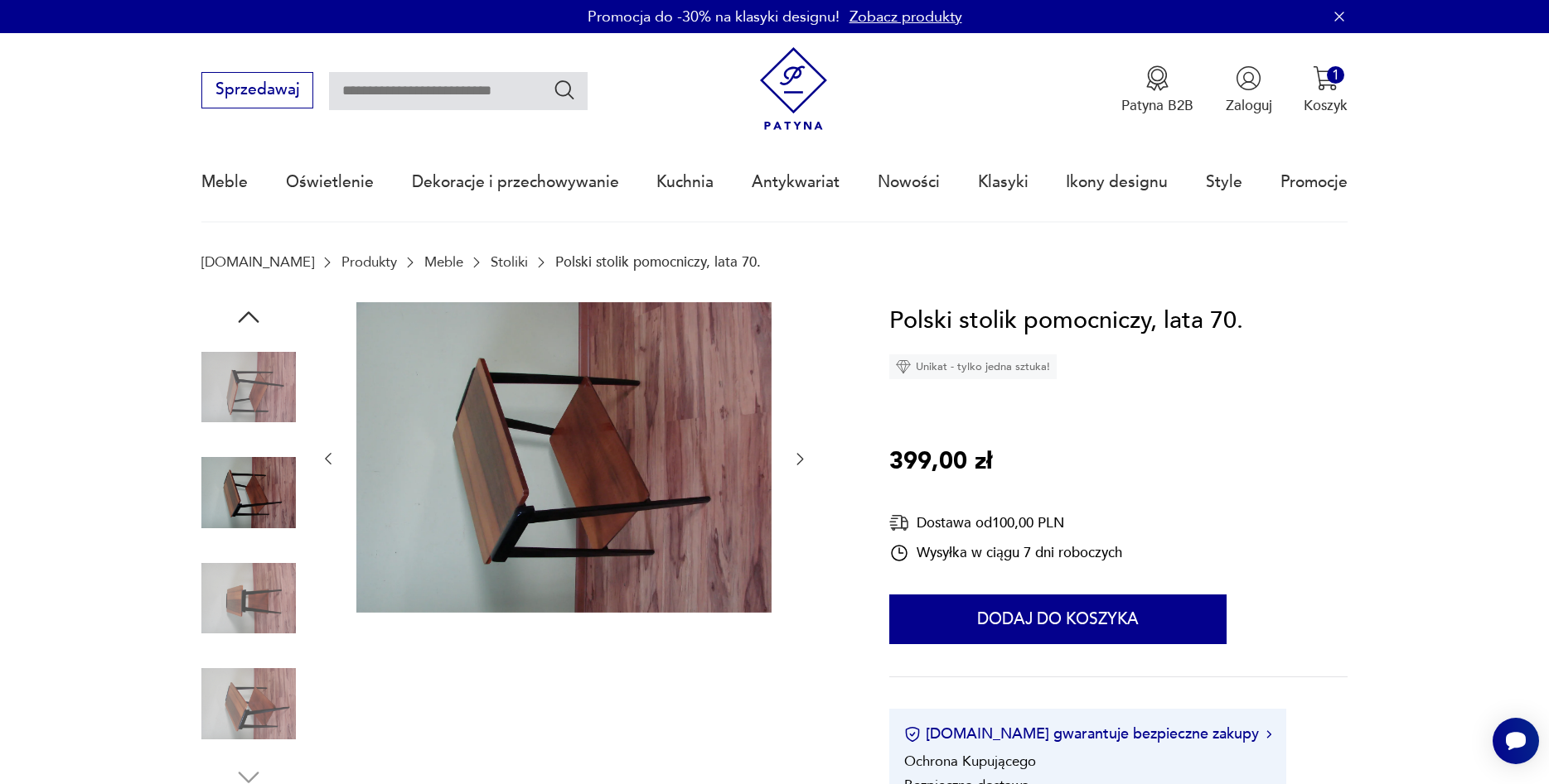
click at [800, 460] on icon "button" at bounding box center [799, 458] width 17 height 17
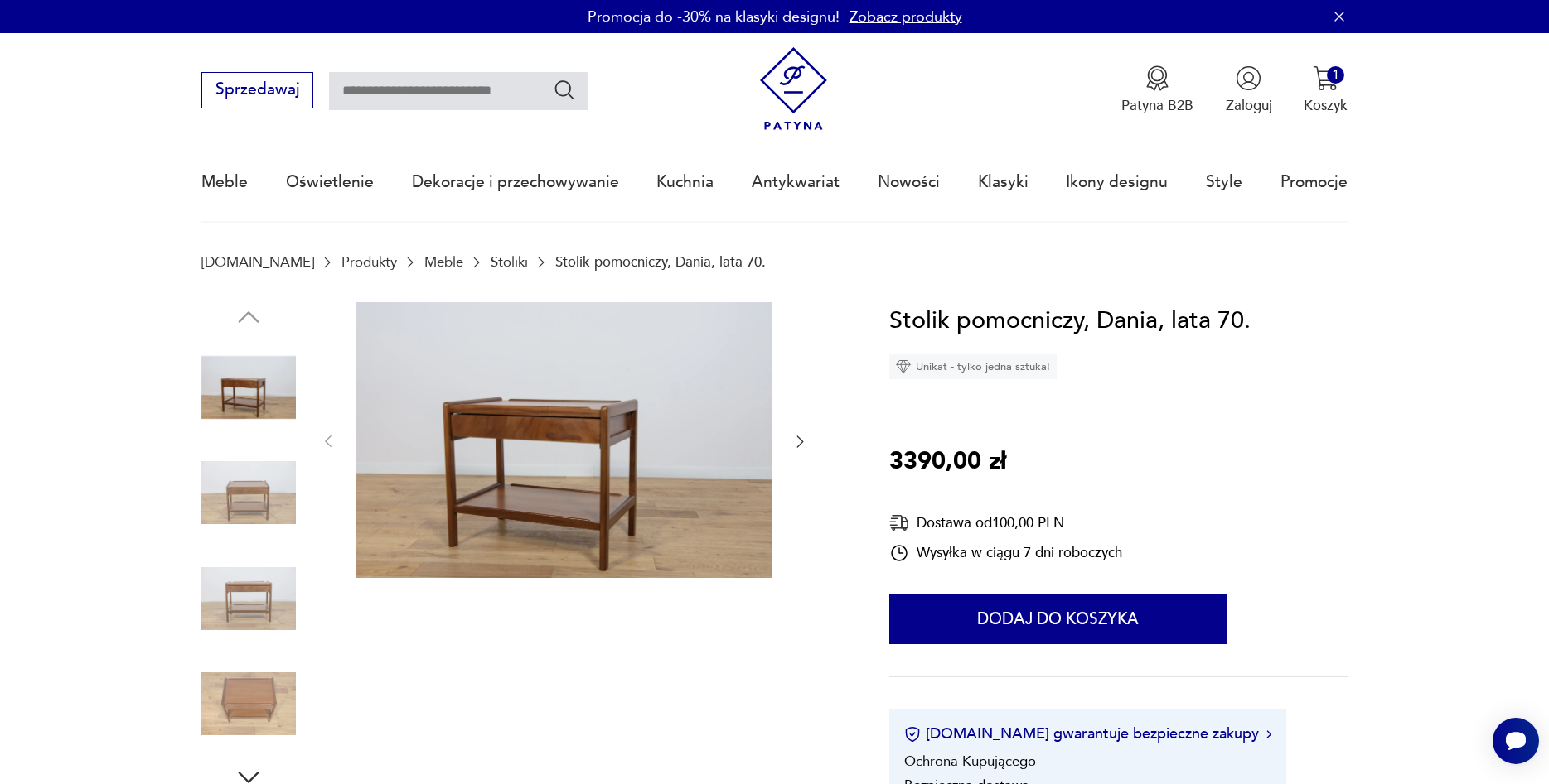
click at [797, 438] on icon "button" at bounding box center [800, 443] width 7 height 12
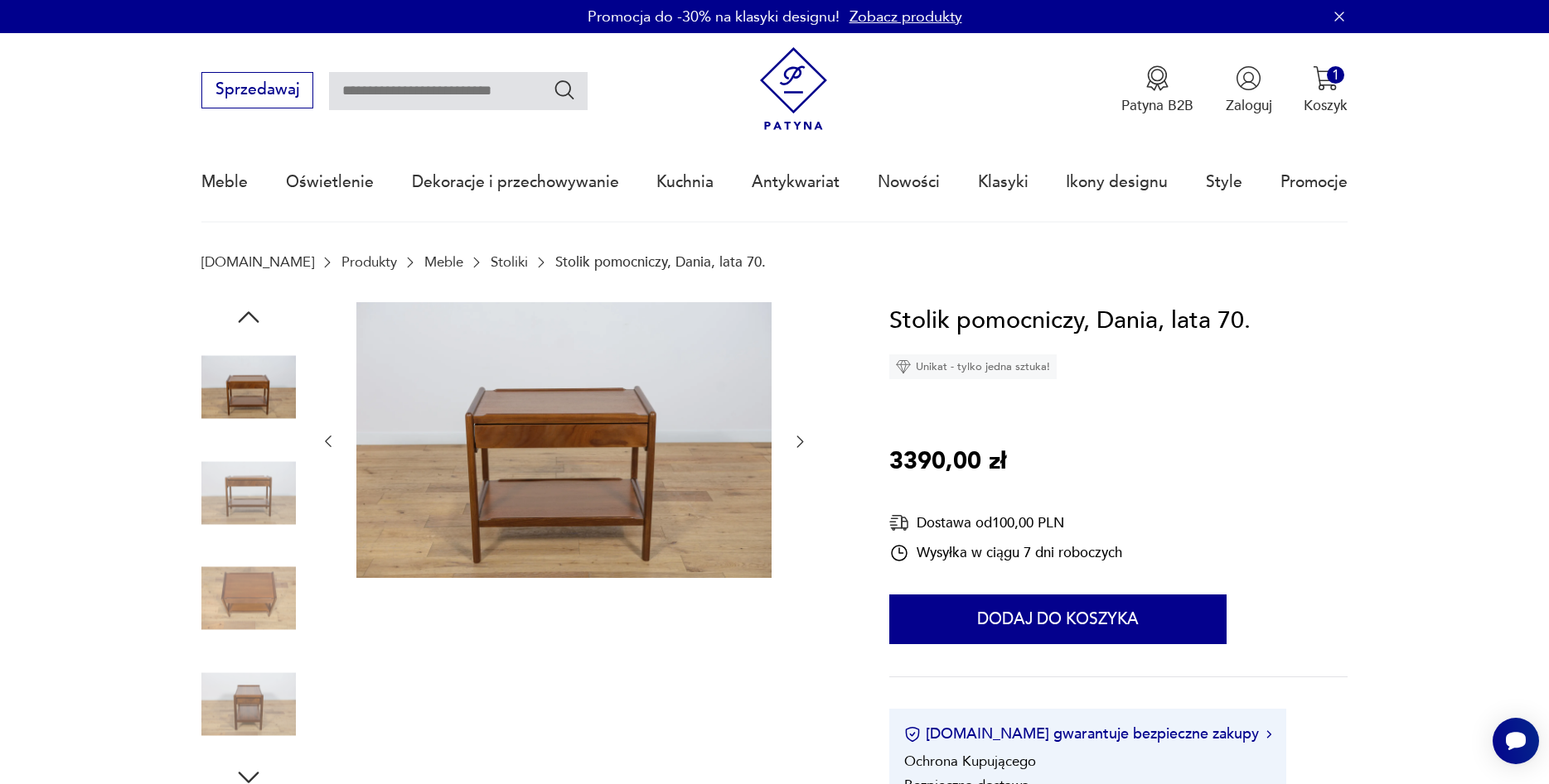
click at [795, 439] on icon "button" at bounding box center [799, 442] width 17 height 17
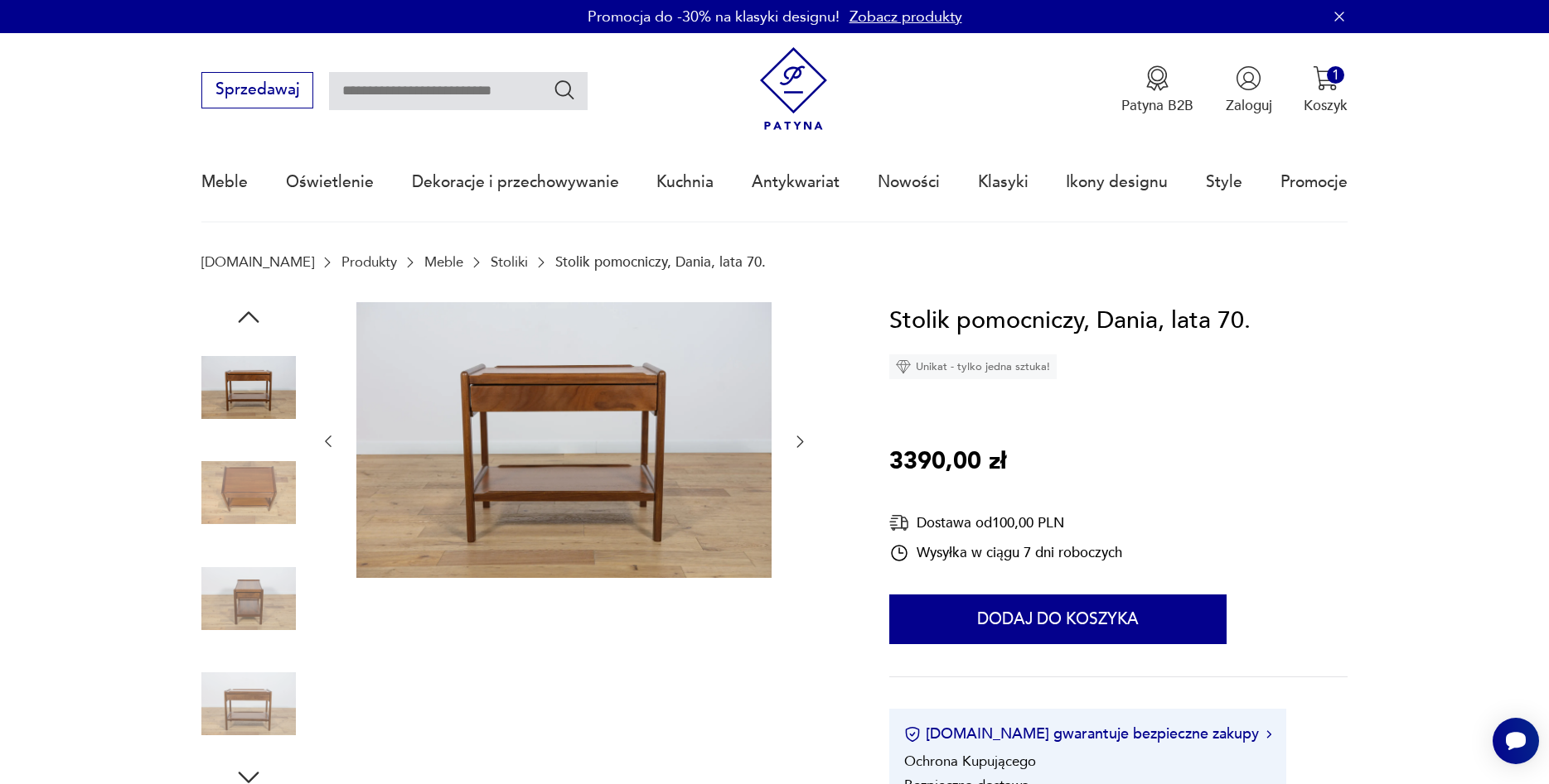
click at [795, 439] on icon "button" at bounding box center [799, 442] width 17 height 17
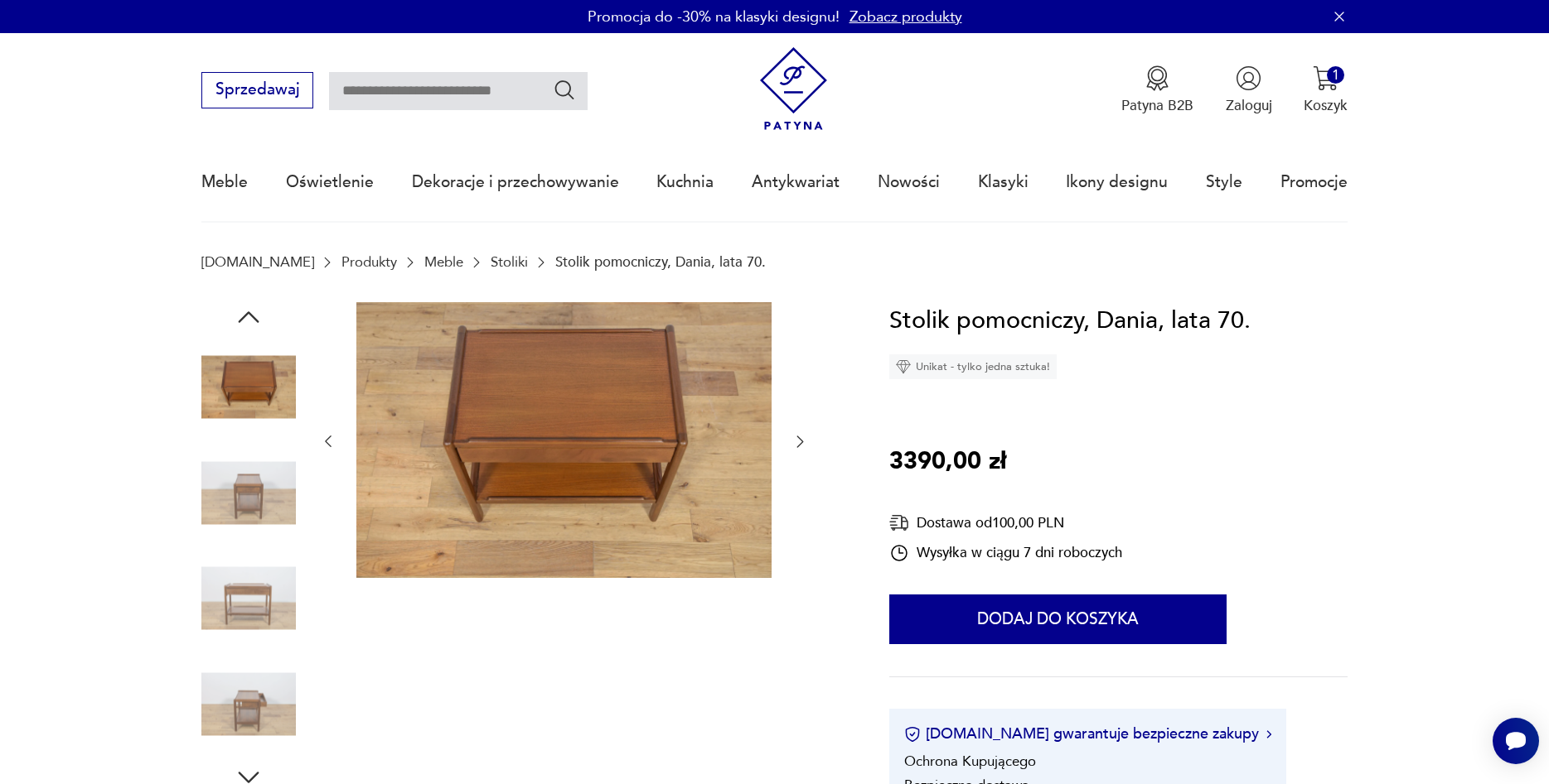
click at [795, 439] on icon "button" at bounding box center [799, 442] width 17 height 17
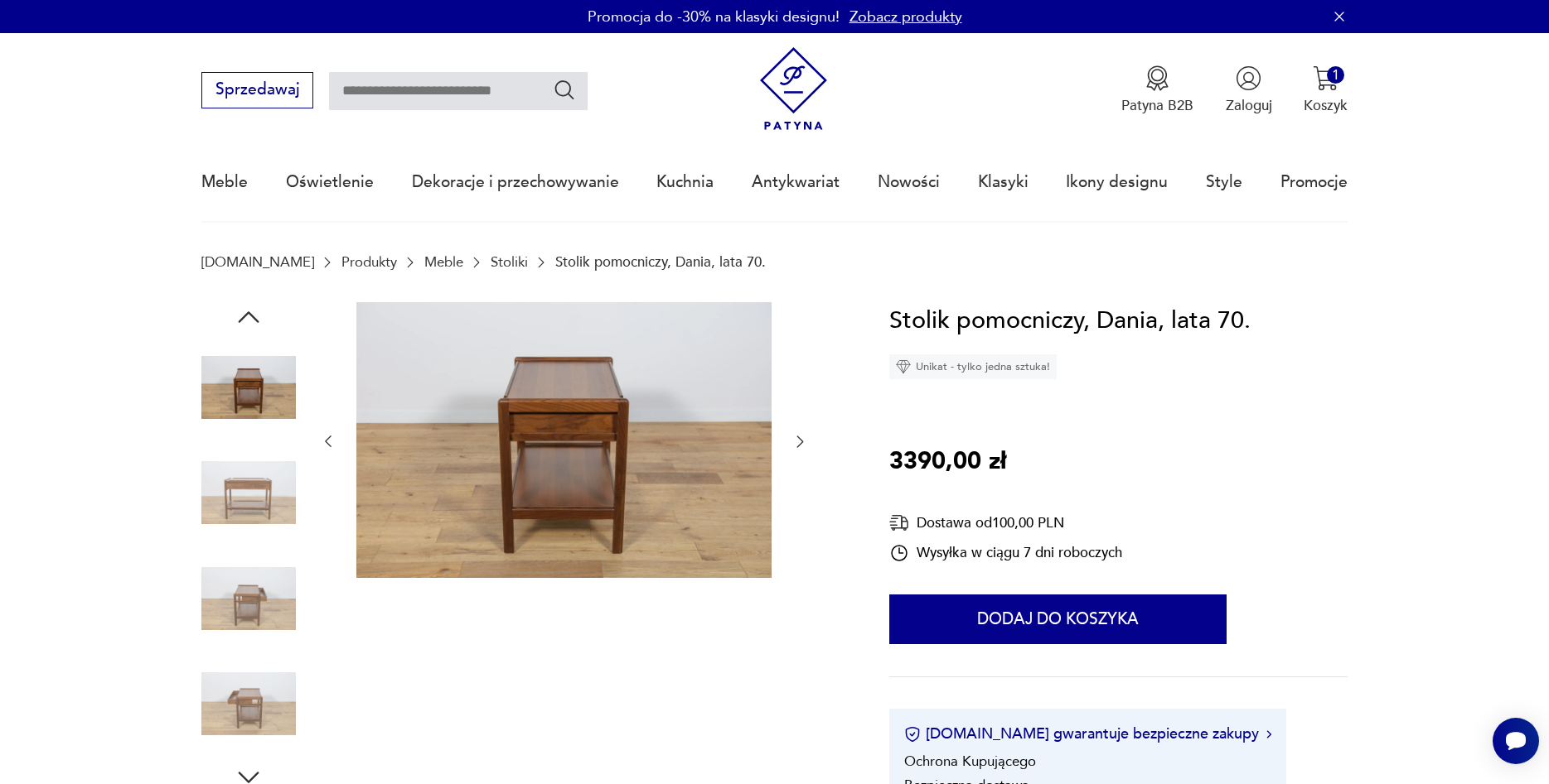
click at [793, 439] on icon "button" at bounding box center [799, 442] width 17 height 17
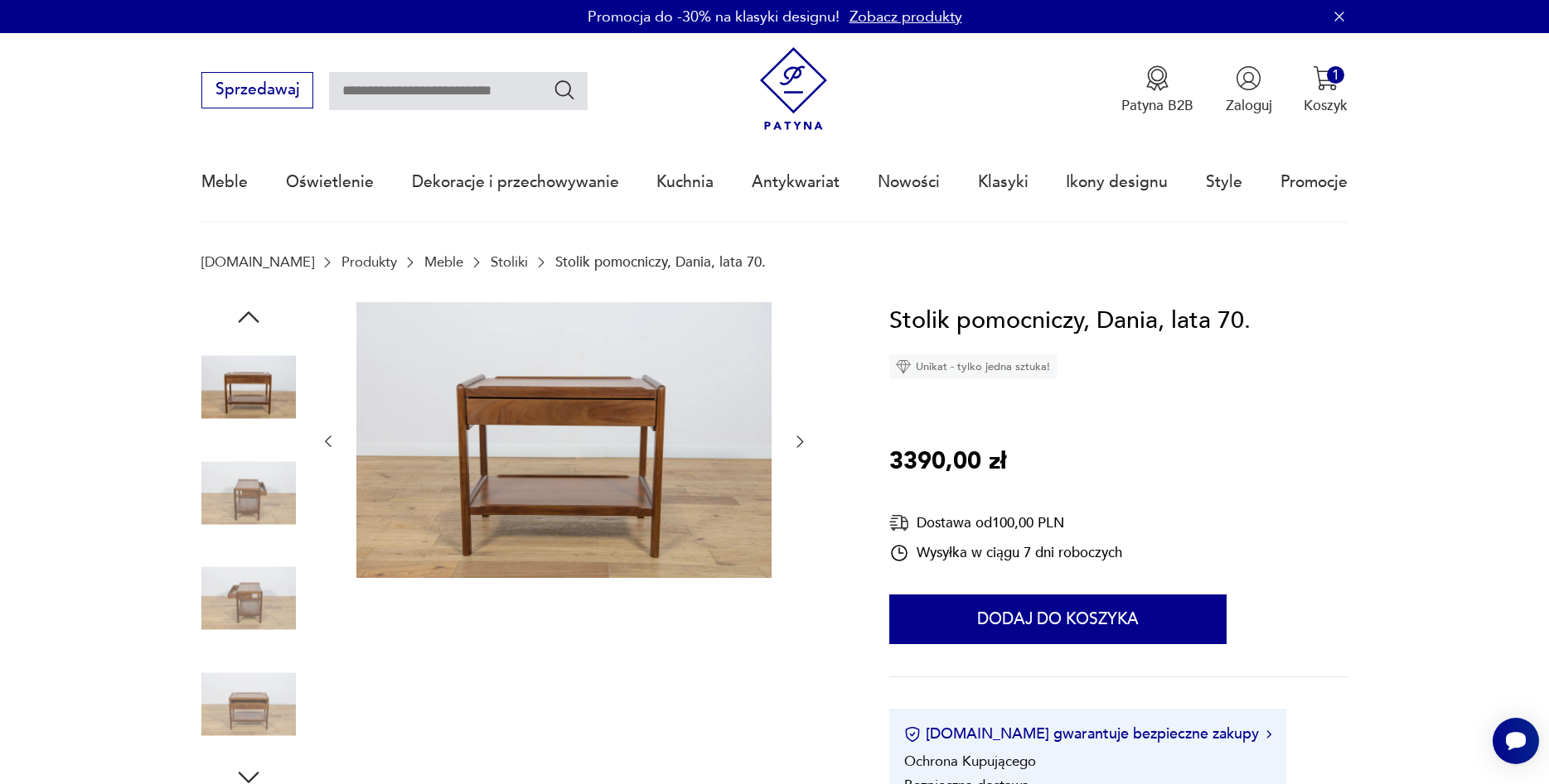
click at [793, 439] on icon "button" at bounding box center [799, 442] width 17 height 17
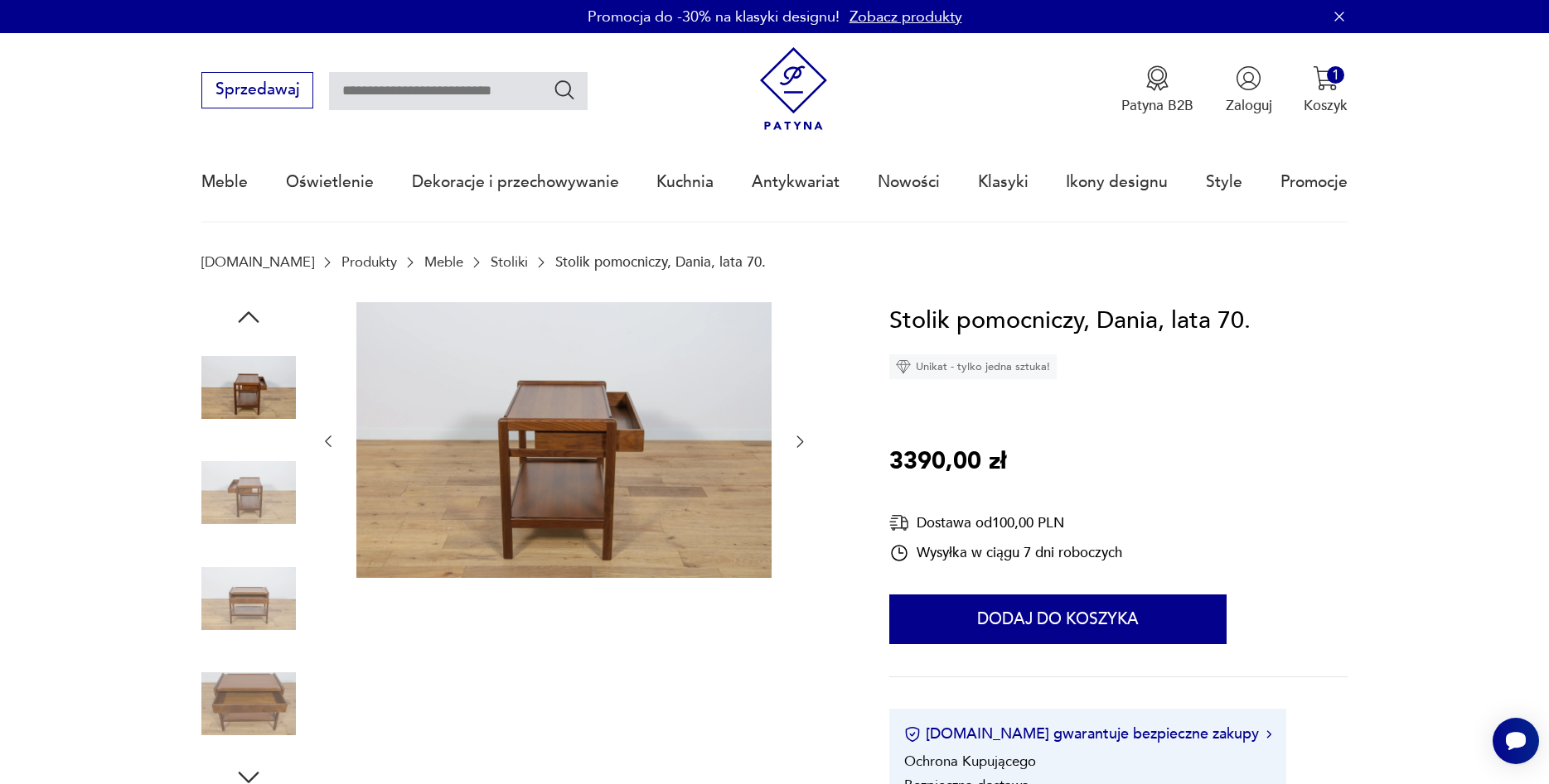
click at [793, 439] on icon "button" at bounding box center [799, 442] width 17 height 17
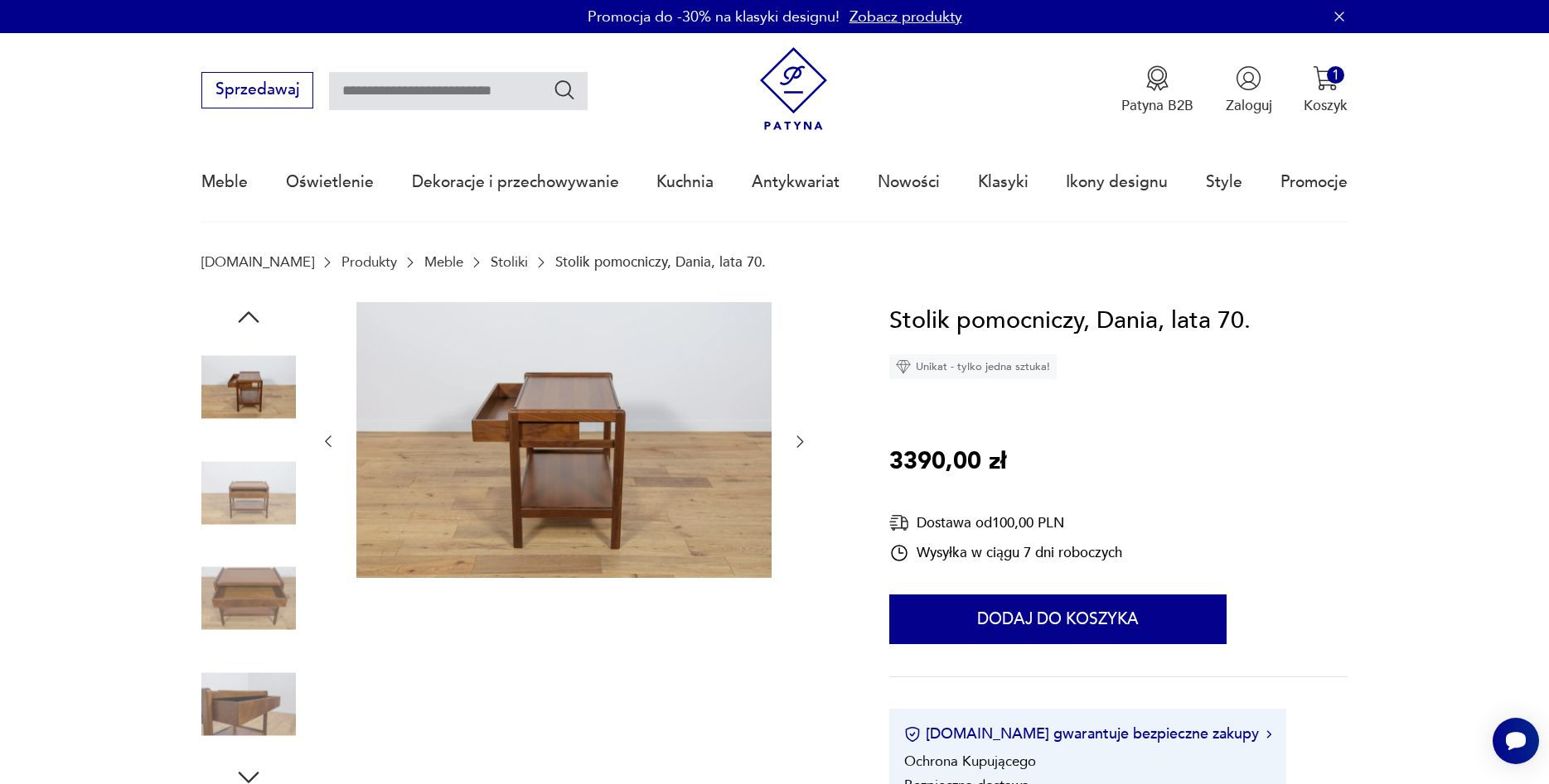
click at [793, 439] on icon "button" at bounding box center [799, 442] width 17 height 17
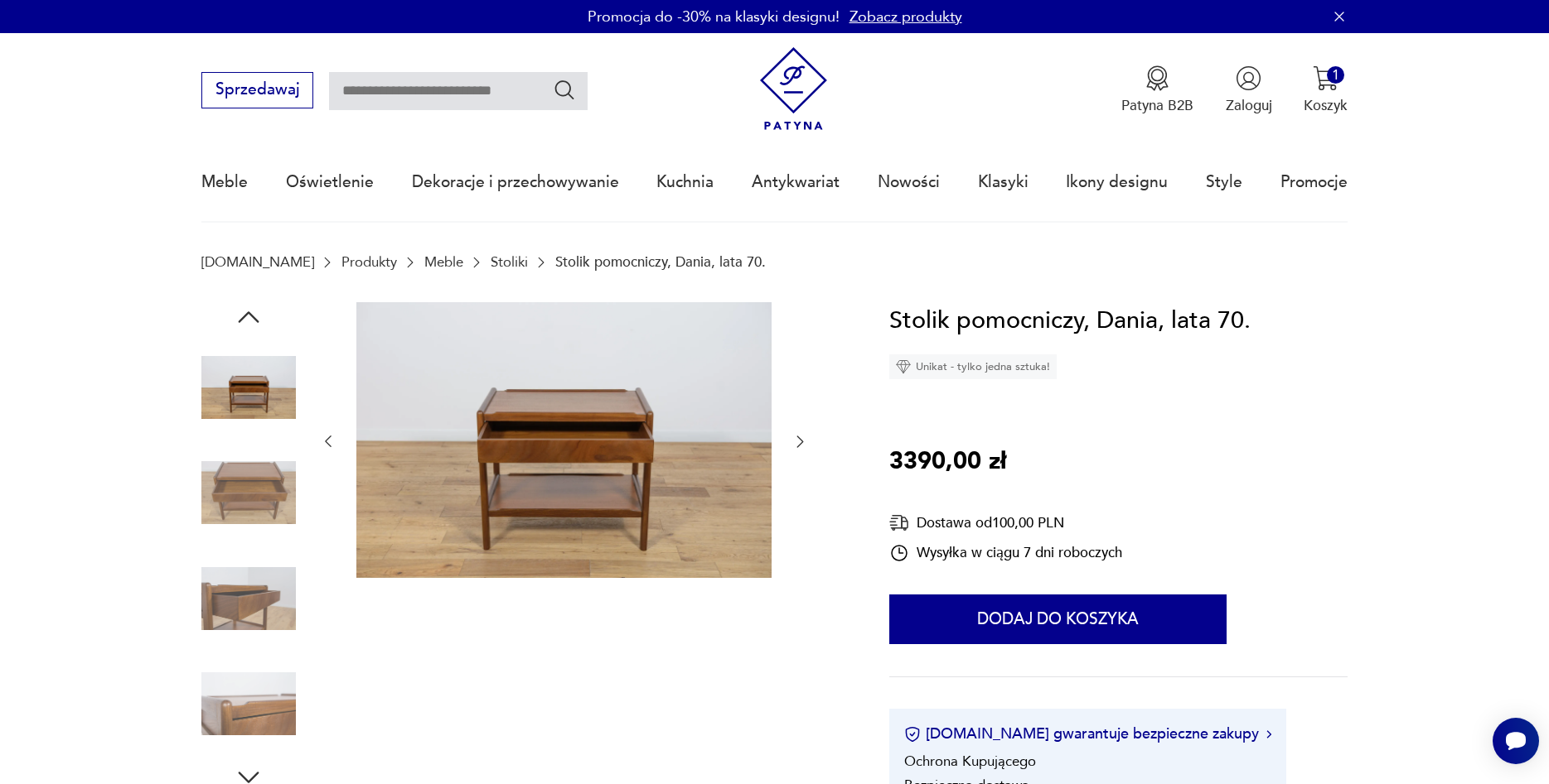
click at [793, 439] on icon "button" at bounding box center [799, 442] width 17 height 17
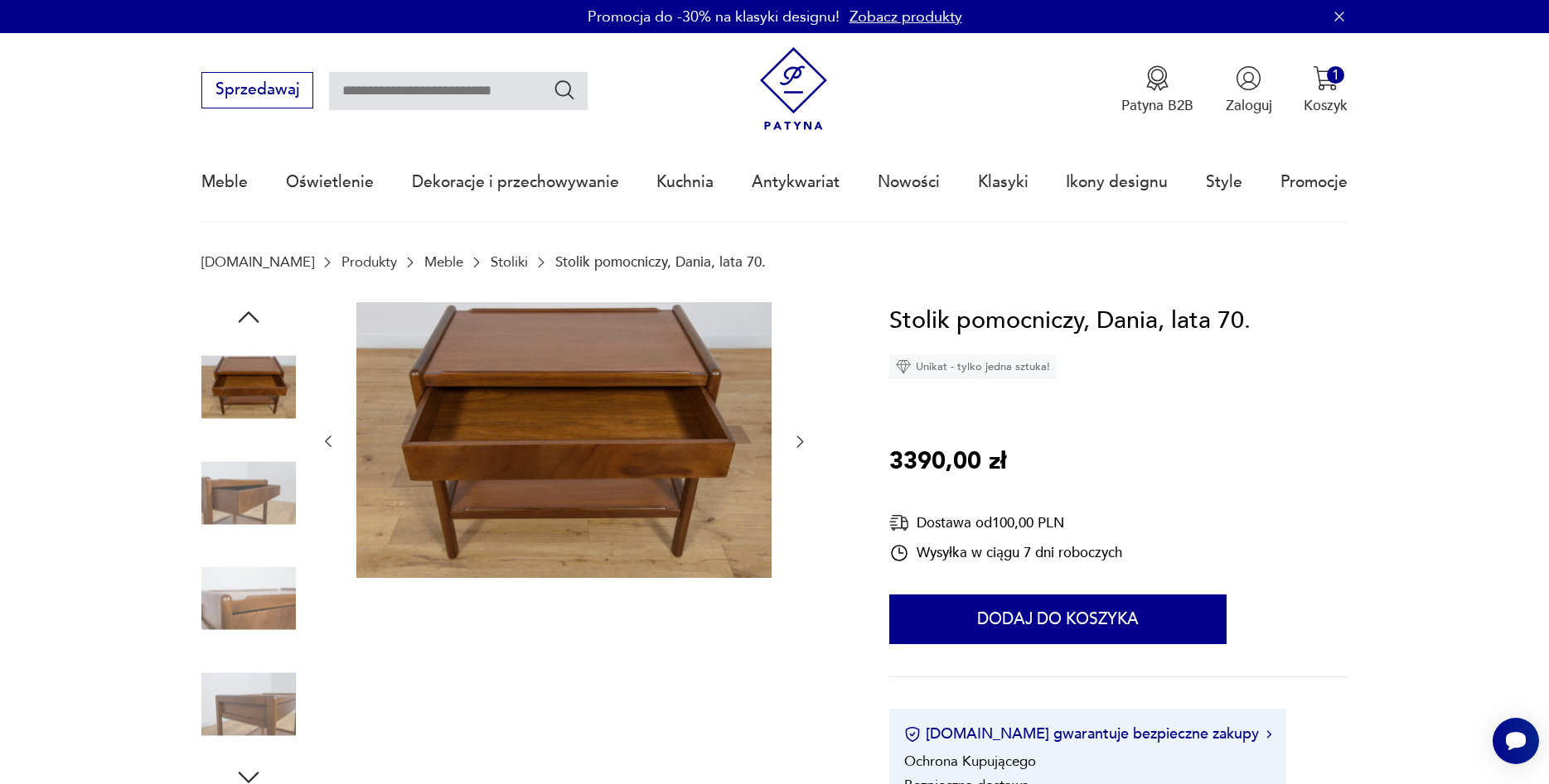
click at [793, 439] on icon "button" at bounding box center [799, 442] width 17 height 17
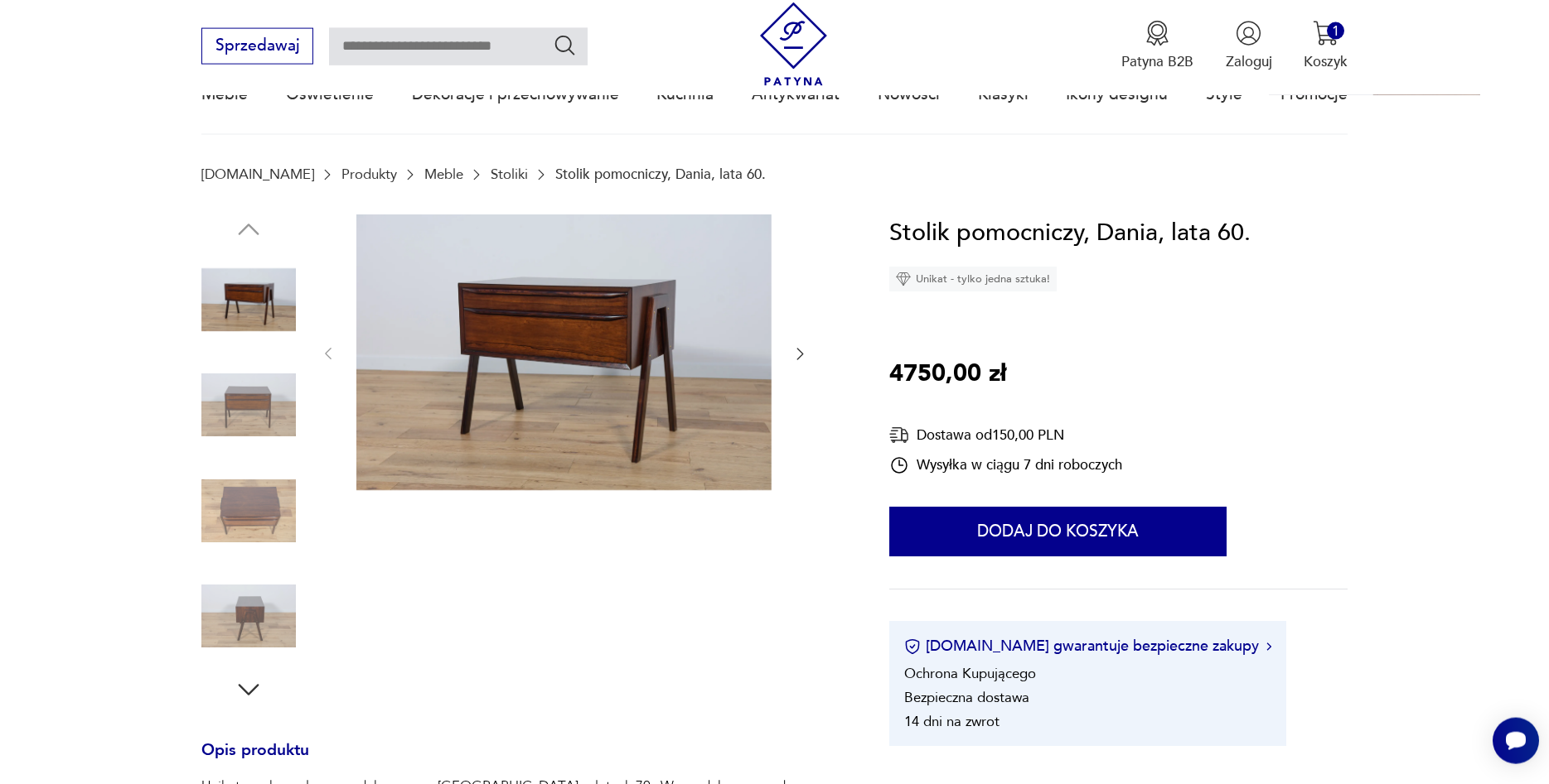
scroll to position [84, 0]
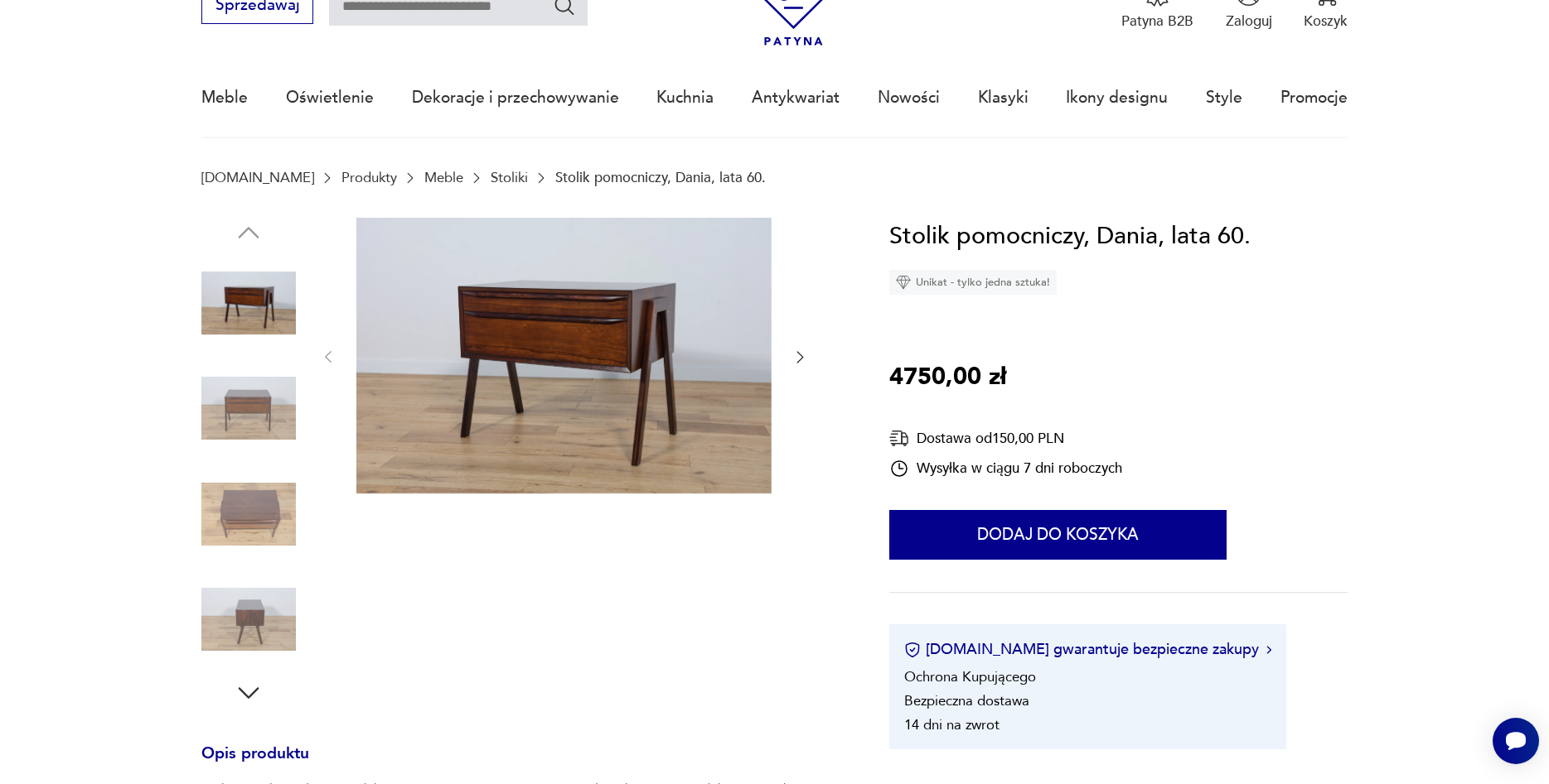
click at [801, 355] on icon "button" at bounding box center [799, 356] width 17 height 17
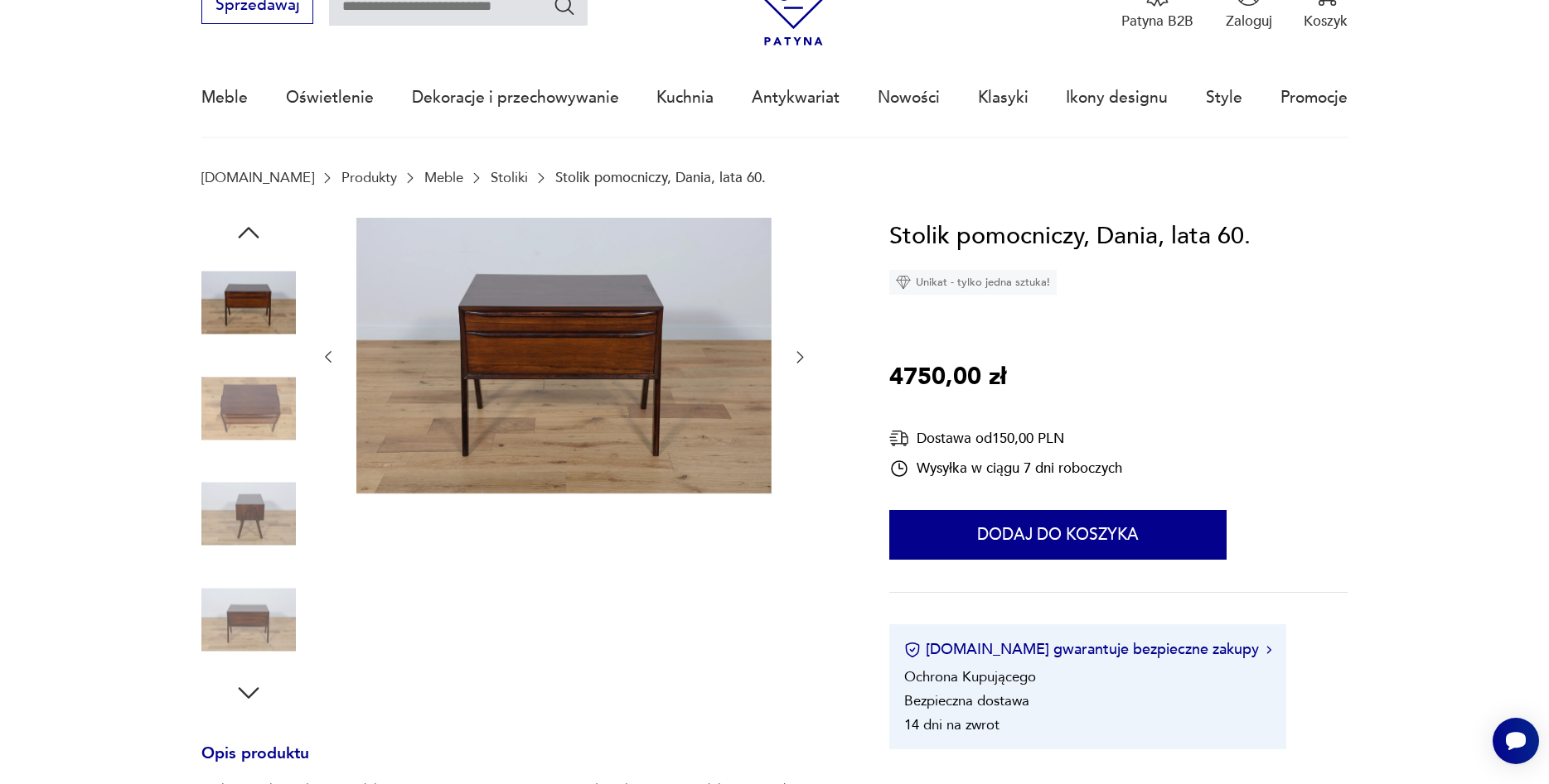
click at [793, 356] on icon "button" at bounding box center [799, 356] width 17 height 17
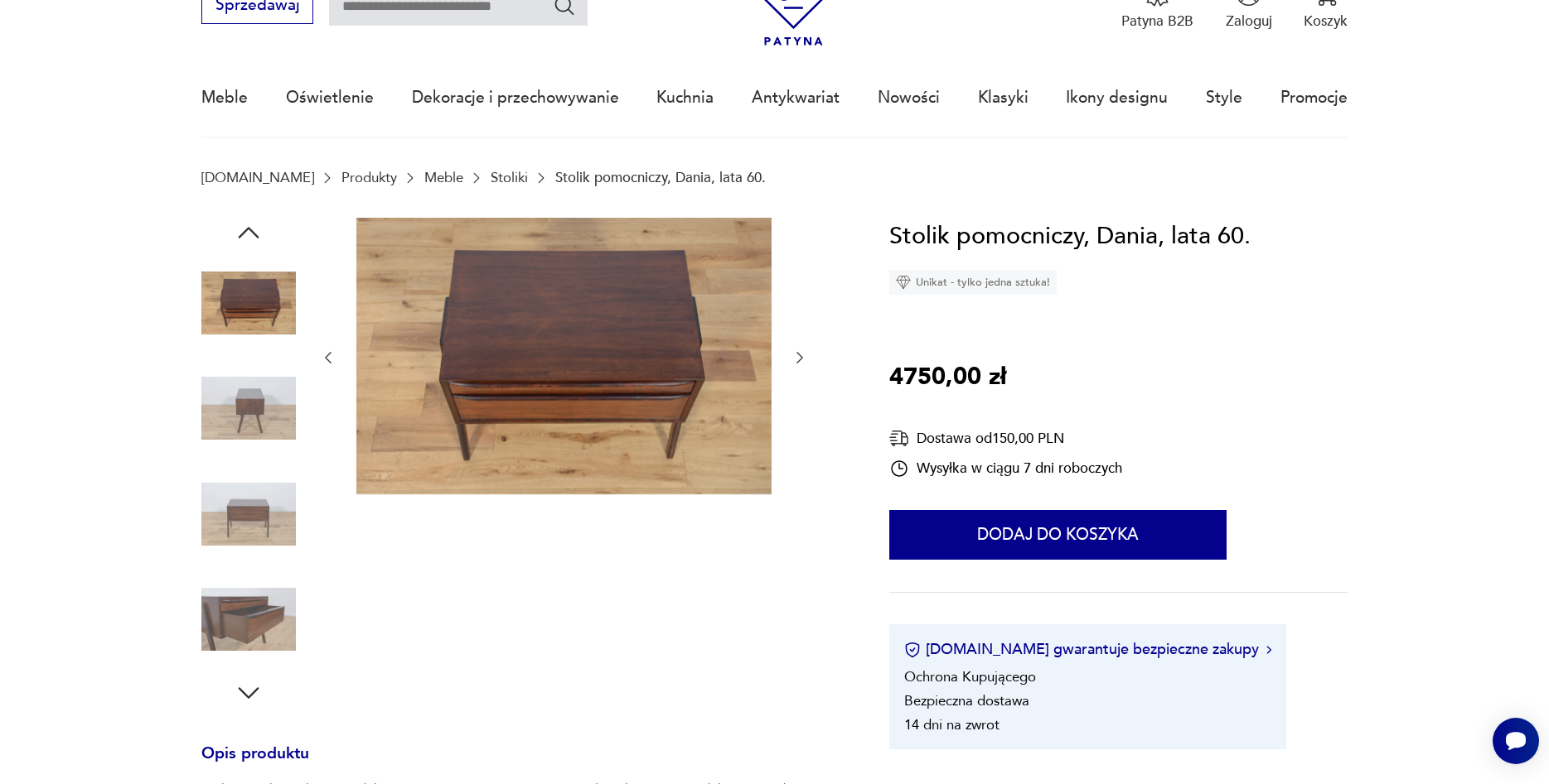
click at [792, 357] on icon "button" at bounding box center [799, 357] width 17 height 17
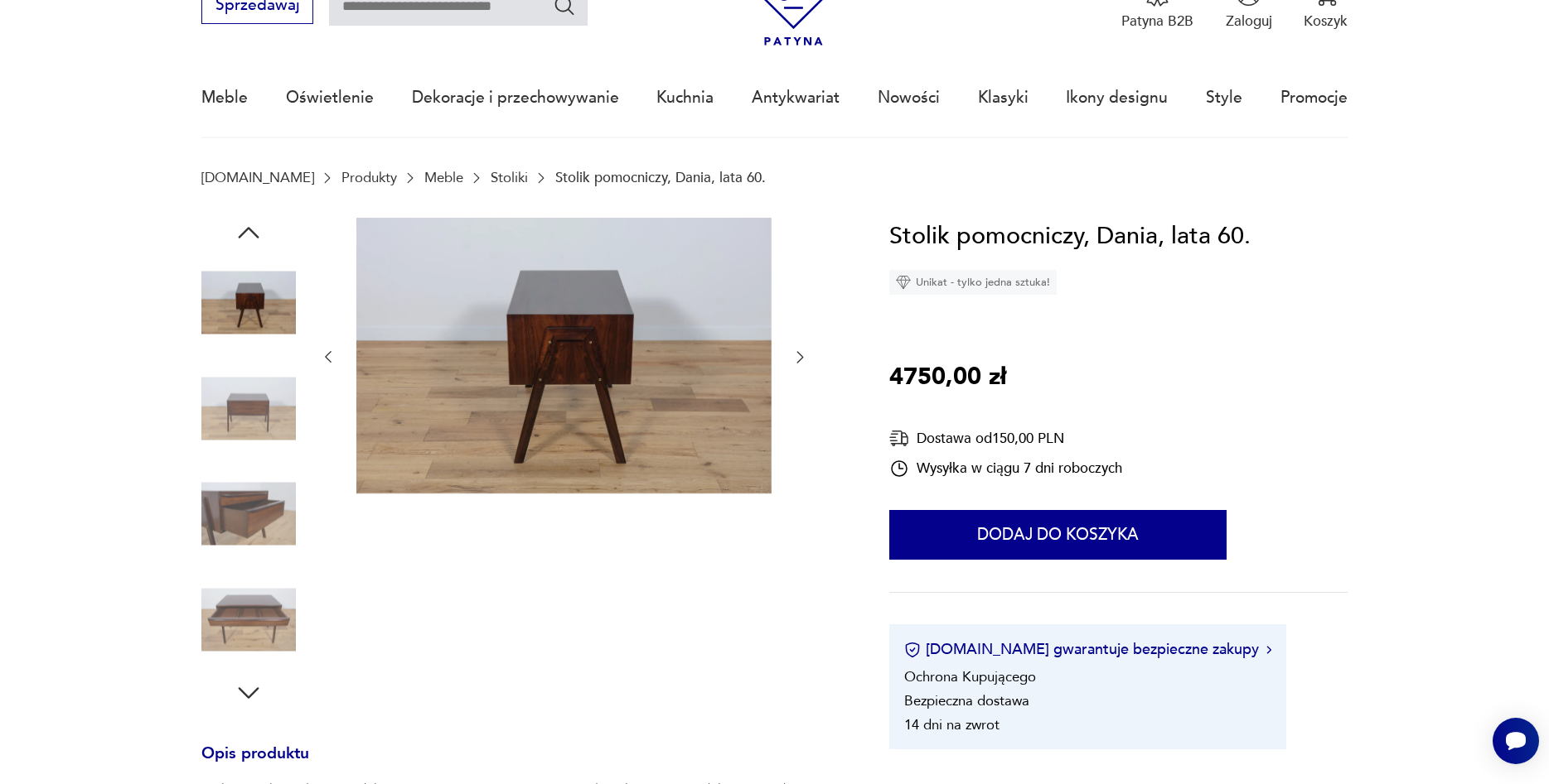
click at [792, 357] on icon "button" at bounding box center [799, 356] width 17 height 17
